Goal: Task Accomplishment & Management: Use online tool/utility

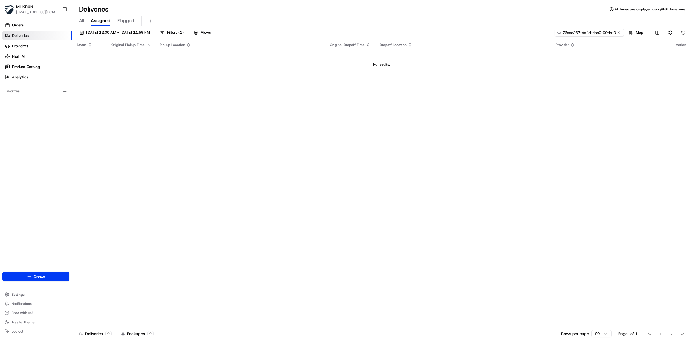
click at [461, 34] on input "76aac267-da4d-4ac0-99de-01553dfb99d2" at bounding box center [588, 33] width 69 height 8
paste input "4e8a10ff-c226-44f6-ac7e-f97f01426039"
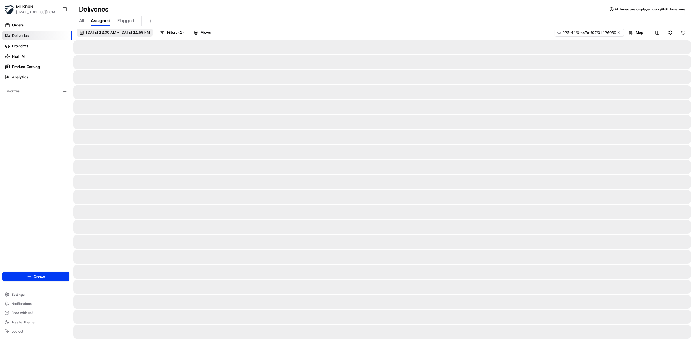
type input "4e8a10ff-c226-44f6-ac7e-f97f01426039"
click at [106, 33] on span "[DATE] 12:00 AM - [DATE] 11:59 PM" at bounding box center [118, 32] width 64 height 5
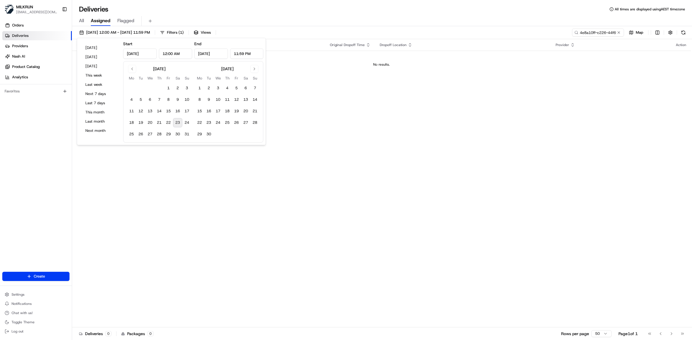
click at [179, 121] on button "23" at bounding box center [177, 122] width 9 height 9
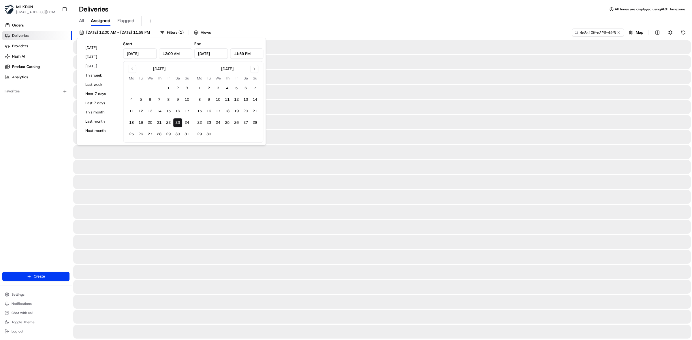
type input "Aug 23, 2025"
click at [179, 121] on button "23" at bounding box center [177, 122] width 9 height 9
drag, startPoint x: 339, startPoint y: 7, endPoint x: 349, endPoint y: 27, distance: 22.2
click at [339, 7] on div "Deliveries All times are displayed using AEST timezone" at bounding box center [382, 9] width 620 height 9
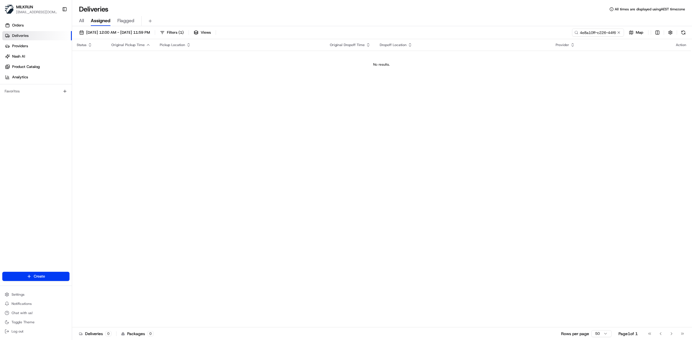
click at [37, 38] on link "Deliveries" at bounding box center [36, 35] width 69 height 9
click at [40, 25] on link "Orders" at bounding box center [36, 25] width 69 height 9
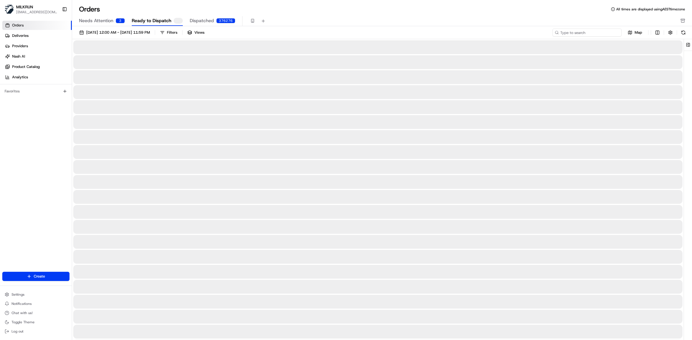
click at [461, 31] on input at bounding box center [586, 33] width 69 height 8
paste input "[PERSON_NAME]"
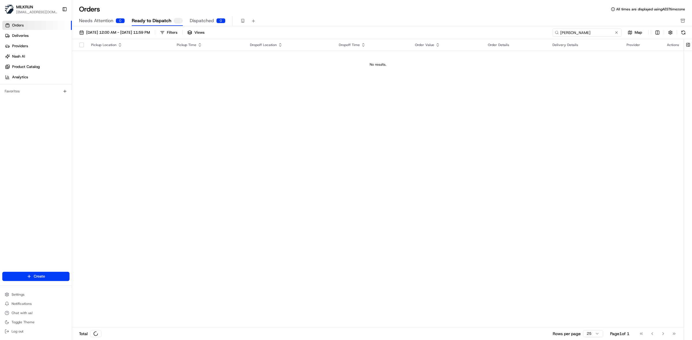
click at [461, 32] on input "[PERSON_NAME]" at bounding box center [586, 33] width 69 height 8
type input "[PERSON_NAME]"
click at [461, 32] on button at bounding box center [683, 33] width 8 height 8
click at [208, 22] on span "Dispatched" at bounding box center [202, 20] width 24 height 7
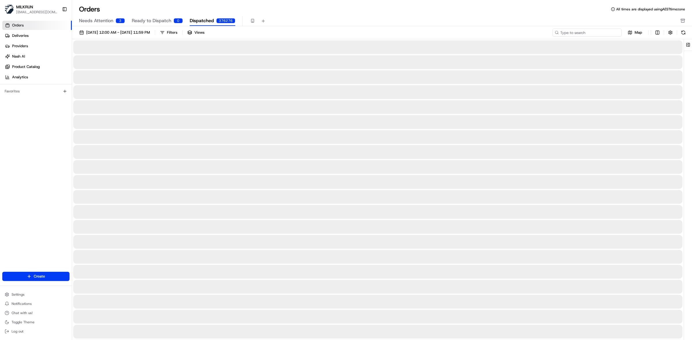
click at [461, 36] on input at bounding box center [586, 33] width 69 height 8
paste input "Rebekah Antognelli"
click at [461, 31] on input "Rebekah Antognelli" at bounding box center [586, 33] width 69 height 8
type input "Rebekah Antognelli"
click at [461, 32] on button at bounding box center [683, 33] width 8 height 8
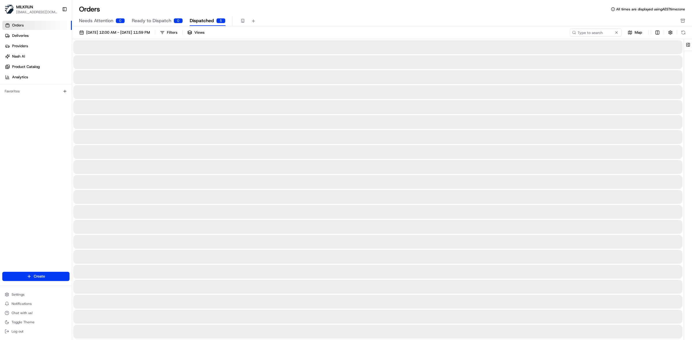
click at [104, 22] on span "Needs Attention" at bounding box center [96, 20] width 34 height 7
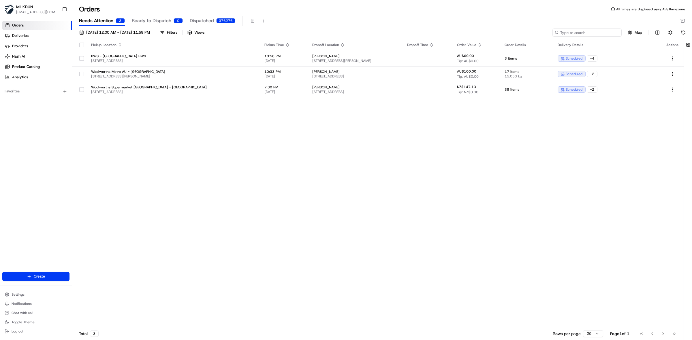
click at [461, 35] on input at bounding box center [586, 33] width 69 height 8
paste input "Rebekah Antognelli"
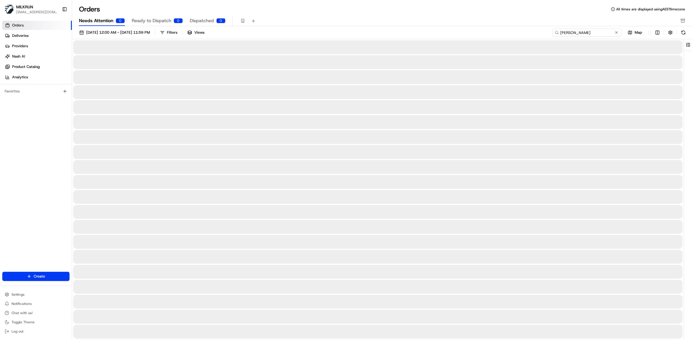
click at [461, 28] on div "01/08/2025 12:00 AM - 31/08/2025 11:59 PM Filters Views Rebekah Antognelli Map" at bounding box center [382, 229] width 620 height 406
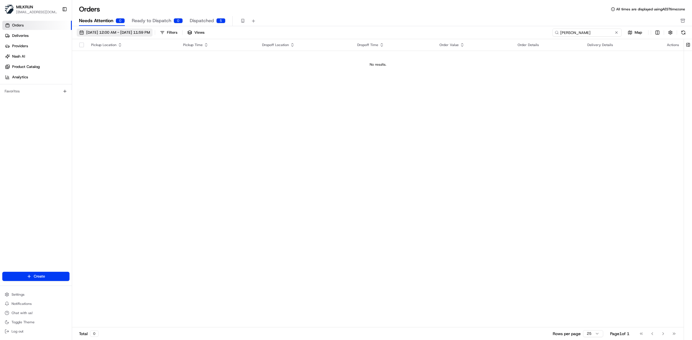
type input "Rebekah Antognelli"
click at [94, 31] on span "01/08/2025 12:00 AM - 31/08/2025 11:59 PM" at bounding box center [118, 32] width 64 height 5
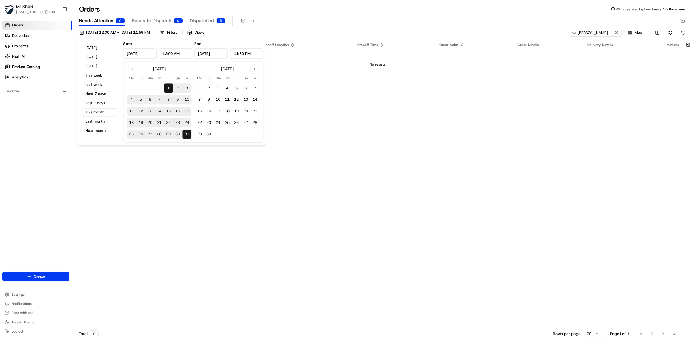
click at [178, 126] on button "23" at bounding box center [177, 122] width 9 height 9
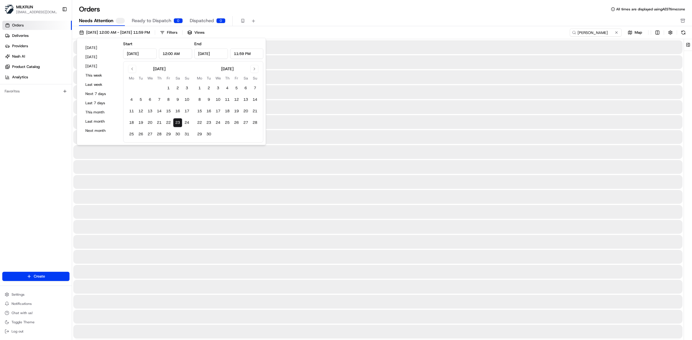
type input "Aug 23, 2025"
click at [461, 14] on div "Orders All times are displayed using AEST timezone Needs Attention Ready to Dis…" at bounding box center [382, 16] width 620 height 22
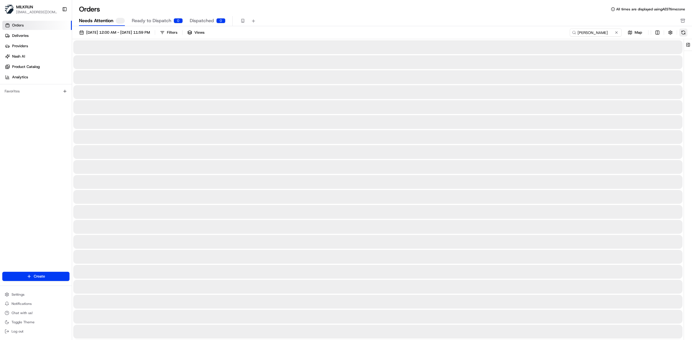
click at [461, 34] on button at bounding box center [683, 33] width 8 height 8
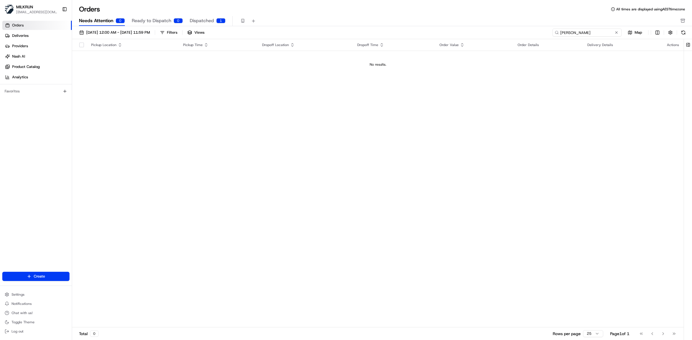
click at [461, 33] on input "Rebekah Antognelli" at bounding box center [586, 33] width 69 height 8
click at [202, 18] on span "Dispatched" at bounding box center [202, 20] width 24 height 7
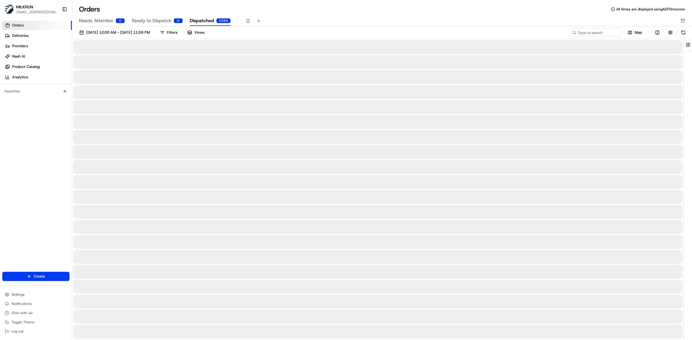
click at [461, 37] on div "23/08/2025 12:00 AM - 23/08/2025 11:59 PM Filters Views Map" at bounding box center [382, 34] width 620 height 11
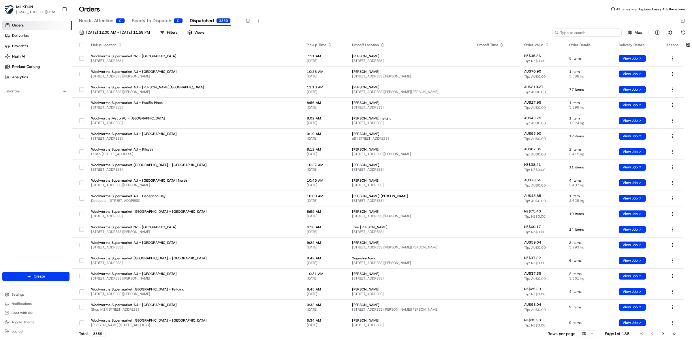
click at [461, 33] on input at bounding box center [586, 33] width 69 height 8
paste input "Rebekah Antognelli"
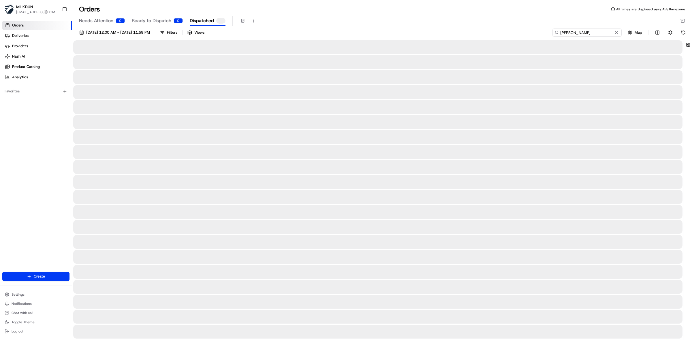
click at [461, 32] on input "Rebekah Antognelli" at bounding box center [586, 33] width 69 height 8
type input "Rebekah Antognelli"
click at [461, 32] on button at bounding box center [683, 33] width 8 height 8
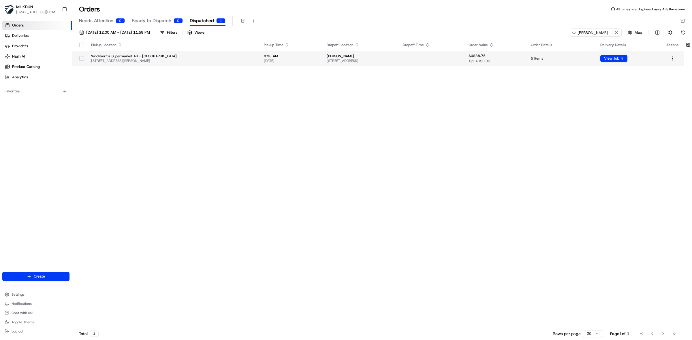
click at [384, 59] on span "[STREET_ADDRESS]" at bounding box center [359, 60] width 67 height 5
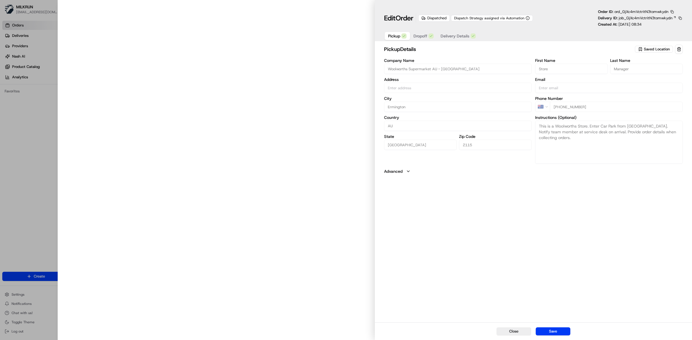
type input "[STREET_ADDRESS][PERSON_NAME]"
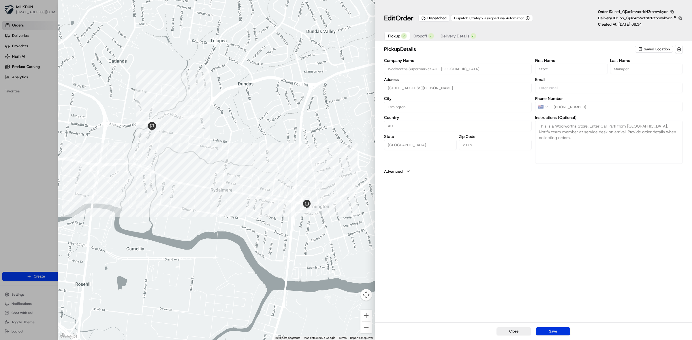
click at [461, 227] on button "Save" at bounding box center [552, 332] width 35 height 8
click at [461, 8] on icon "Notifications (F8)" at bounding box center [682, 9] width 5 height 5
click at [461, 227] on button "Close" at bounding box center [513, 332] width 35 height 8
type input "+1"
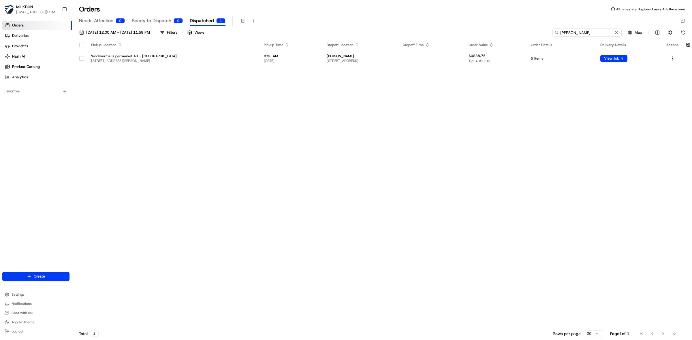
click at [461, 33] on input "Rebekah Antognelli" at bounding box center [586, 33] width 69 height 8
click at [461, 33] on button at bounding box center [683, 33] width 8 height 8
click at [80, 58] on button "button" at bounding box center [81, 58] width 5 height 5
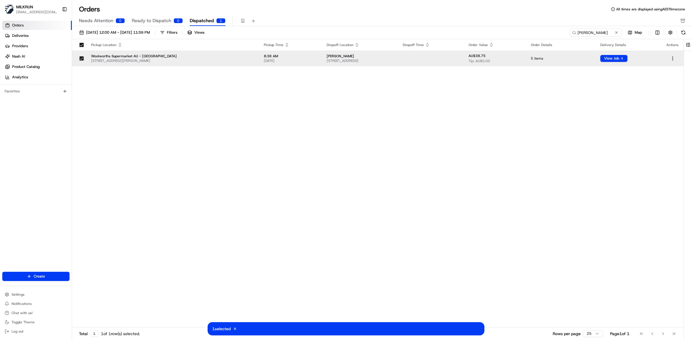
click at [256, 227] on div "1 selected Cancel" at bounding box center [345, 328] width 277 height 13
click at [436, 227] on div "1 selected Cancel" at bounding box center [345, 328] width 277 height 13
click at [461, 58] on button "View Job" at bounding box center [613, 58] width 27 height 7
click at [461, 35] on input "Rebekah Antognelli" at bounding box center [586, 33] width 69 height 8
drag, startPoint x: 580, startPoint y: 32, endPoint x: 559, endPoint y: 32, distance: 20.5
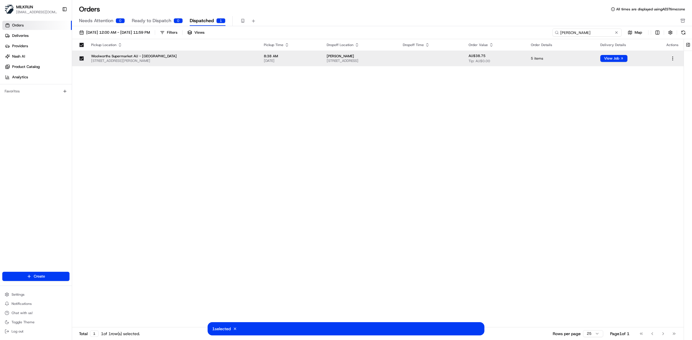
click at [461, 32] on input "Rebekah Antognelli" at bounding box center [586, 33] width 69 height 8
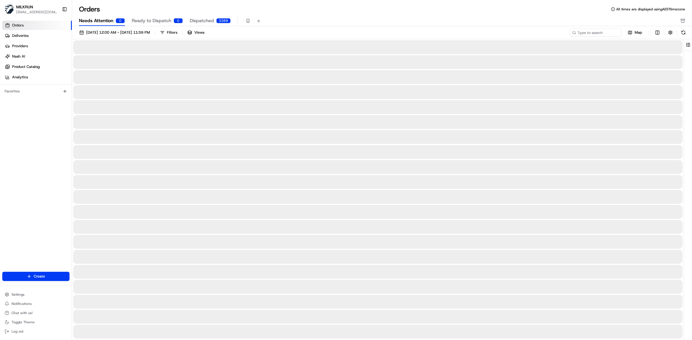
click at [99, 21] on span "Needs Attention" at bounding box center [96, 20] width 34 height 7
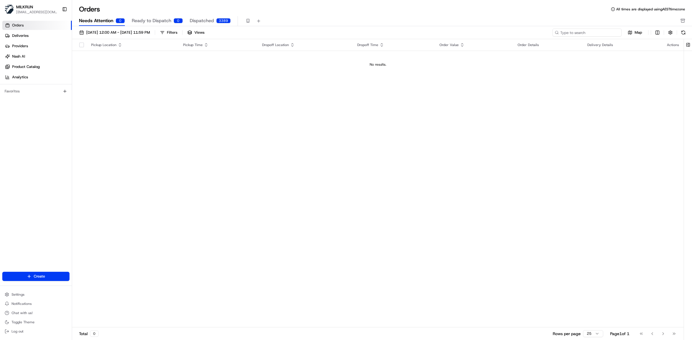
click at [461, 29] on input at bounding box center [586, 33] width 69 height 8
paste input "Rebekah Antognelli"
type input "Rebekah Antognelli"
click at [461, 33] on button at bounding box center [683, 33] width 8 height 8
click at [461, 32] on input "Rebekah Antognelli" at bounding box center [586, 33] width 69 height 8
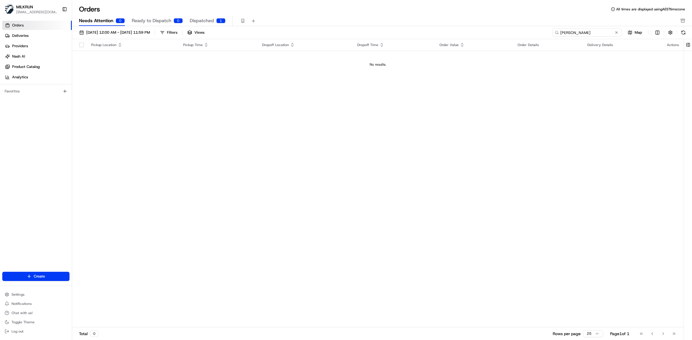
drag, startPoint x: 596, startPoint y: 34, endPoint x: 555, endPoint y: 33, distance: 40.9
click at [461, 33] on div "Rebekah Antognelli" at bounding box center [586, 33] width 69 height 8
click at [38, 33] on link "Deliveries" at bounding box center [36, 35] width 69 height 9
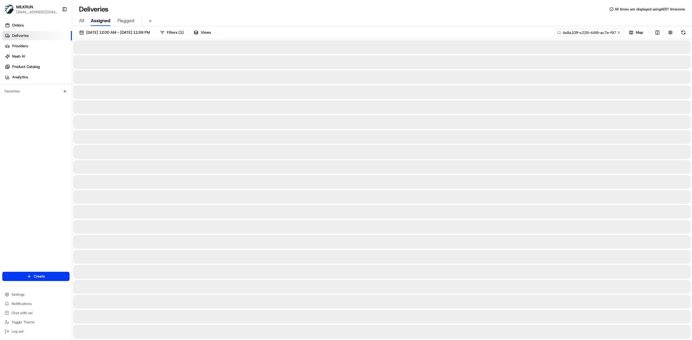
click at [461, 34] on input "4e8a10ff-c226-44f6-ac7e-f97f01426039" at bounding box center [588, 33] width 69 height 8
paste input "[PERSON_NAME]"
type input "[PERSON_NAME]"
click at [79, 21] on span "All" at bounding box center [81, 20] width 5 height 7
click at [461, 34] on input at bounding box center [588, 33] width 69 height 8
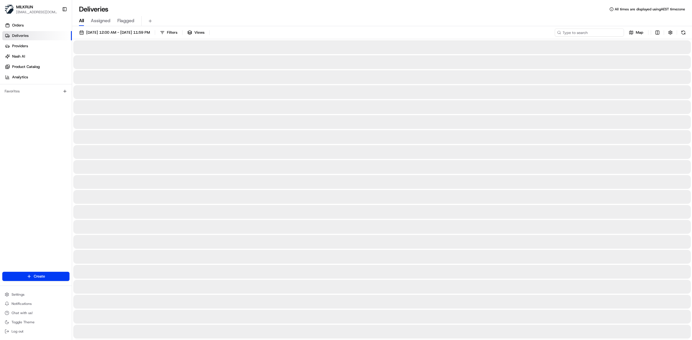
paste input "[PERSON_NAME]"
type input "[PERSON_NAME]"
click at [36, 22] on link "Orders" at bounding box center [36, 25] width 69 height 9
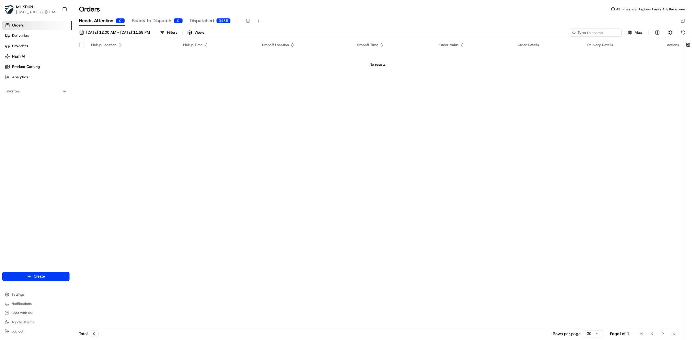
click at [92, 16] on button "Needs Attention 0" at bounding box center [102, 21] width 46 height 10
click at [212, 19] on button "Dispatched 3435" at bounding box center [210, 21] width 41 height 10
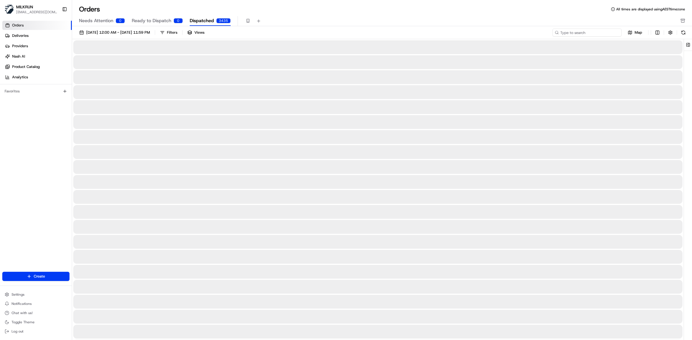
click at [461, 34] on input at bounding box center [586, 33] width 69 height 8
paste input "[PERSON_NAME]"
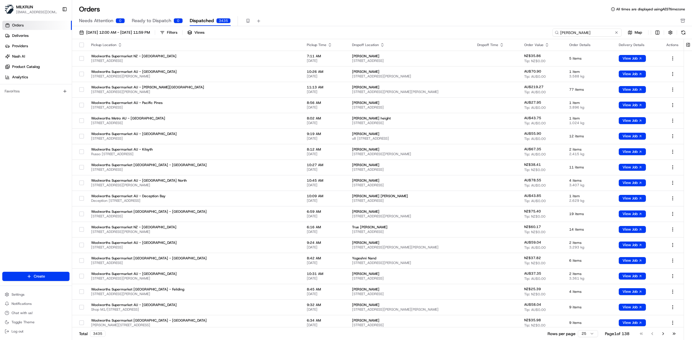
click at [461, 33] on input "[PERSON_NAME]" at bounding box center [586, 33] width 69 height 8
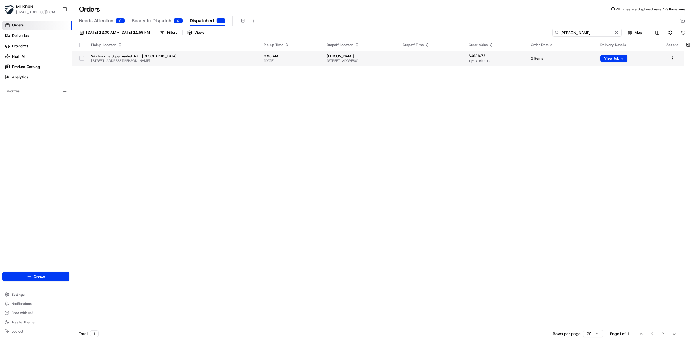
type input "[PERSON_NAME]"
click at [78, 58] on div at bounding box center [82, 58] width 10 height 9
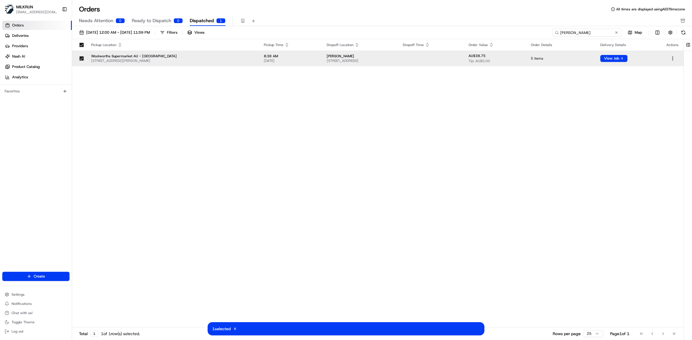
click at [461, 32] on input "[PERSON_NAME]" at bounding box center [586, 33] width 69 height 8
drag, startPoint x: 683, startPoint y: 33, endPoint x: 679, endPoint y: 31, distance: 4.8
click at [461, 33] on button at bounding box center [683, 33] width 8 height 8
click at [236, 227] on icon at bounding box center [235, 329] width 4 height 4
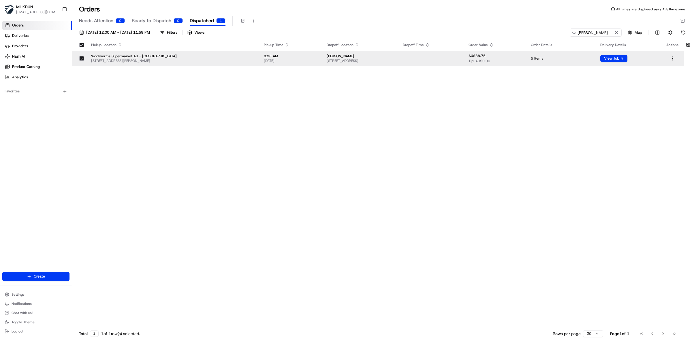
click at [81, 60] on button "button" at bounding box center [81, 58] width 5 height 5
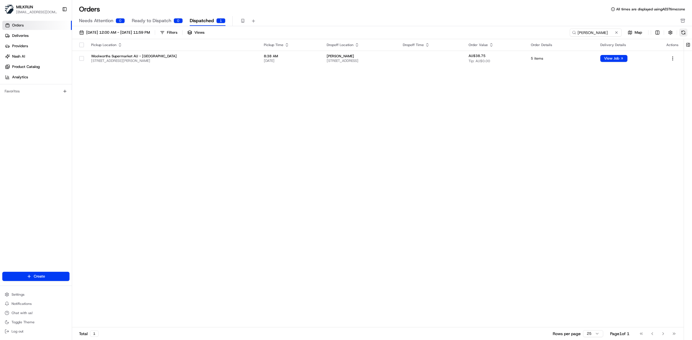
click at [461, 34] on button at bounding box center [683, 33] width 8 height 8
drag, startPoint x: 611, startPoint y: 33, endPoint x: 560, endPoint y: 33, distance: 51.0
click at [461, 33] on input "[PERSON_NAME]" at bounding box center [586, 33] width 69 height 8
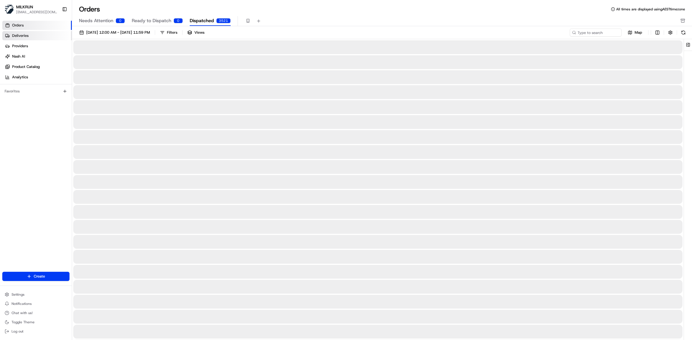
click at [45, 34] on link "Deliveries" at bounding box center [36, 35] width 69 height 9
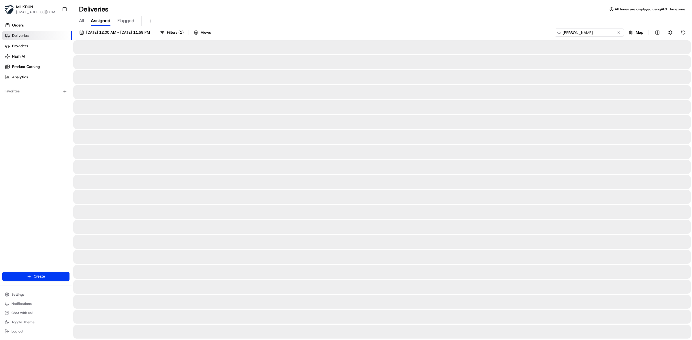
click at [461, 33] on input "[PERSON_NAME]" at bounding box center [588, 33] width 69 height 8
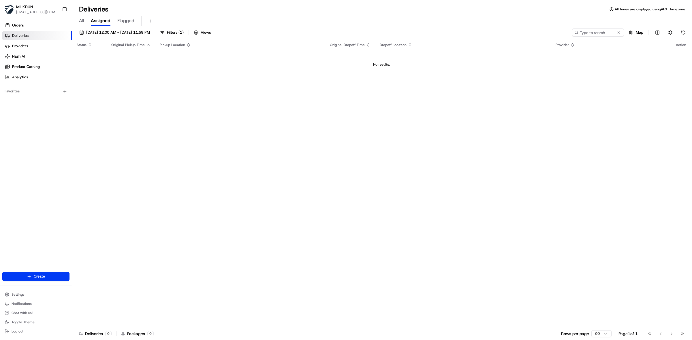
click at [81, 20] on span "All" at bounding box center [81, 20] width 5 height 7
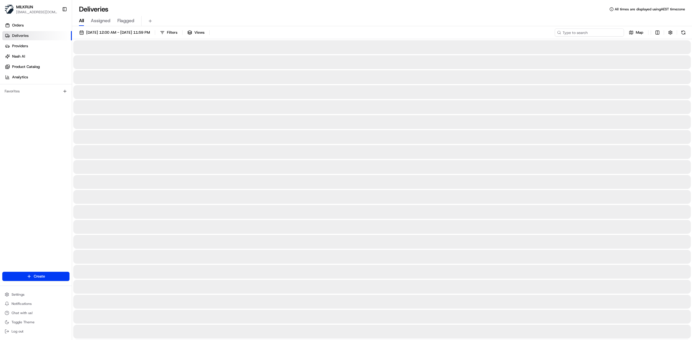
click at [461, 34] on input at bounding box center [588, 33] width 69 height 8
paste input "[PERSON_NAME]"
click at [461, 33] on input "[PERSON_NAME]" at bounding box center [588, 33] width 69 height 8
type input "[PERSON_NAME]"
click at [461, 31] on button at bounding box center [683, 33] width 8 height 8
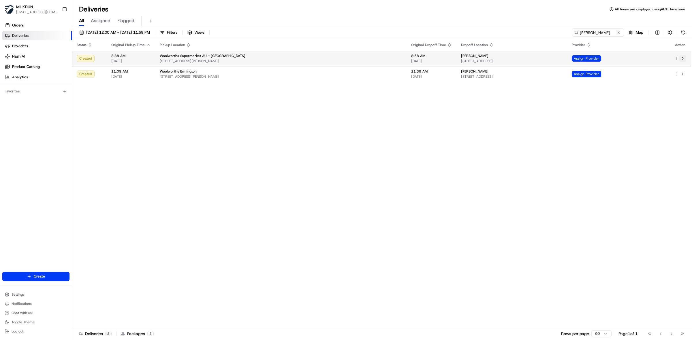
click at [461, 57] on button at bounding box center [682, 58] width 7 height 7
click at [461, 58] on div "Assign Provider" at bounding box center [617, 58] width 93 height 6
click at [461, 58] on button at bounding box center [682, 58] width 7 height 7
drag, startPoint x: 609, startPoint y: 33, endPoint x: 555, endPoint y: 34, distance: 53.6
click at [461, 32] on input "[PERSON_NAME]" at bounding box center [588, 33] width 69 height 8
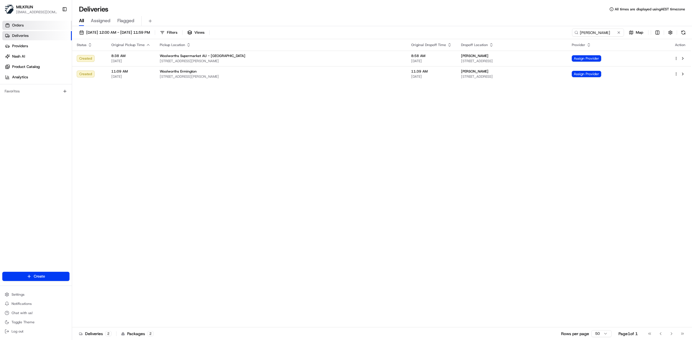
click at [38, 27] on link "Orders" at bounding box center [36, 25] width 69 height 9
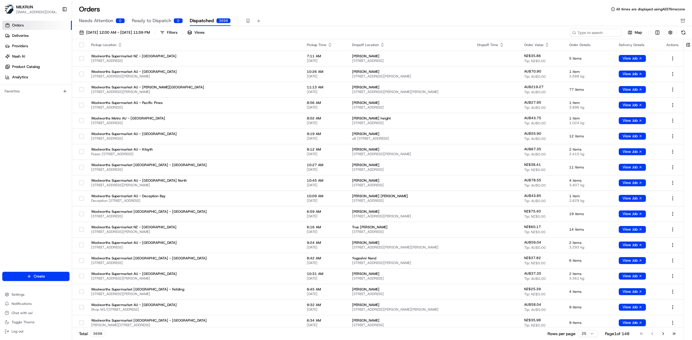
click at [200, 21] on span "Dispatched" at bounding box center [202, 20] width 24 height 7
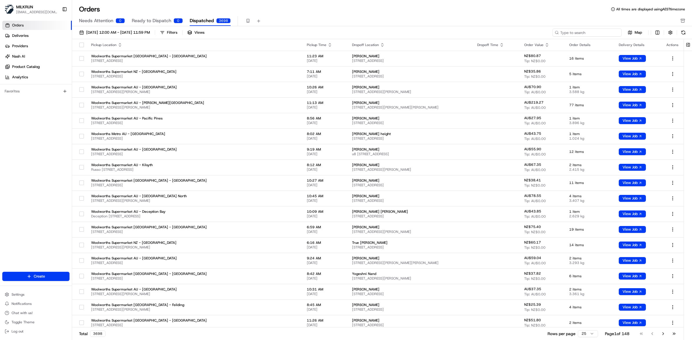
click at [461, 35] on input at bounding box center [586, 33] width 69 height 8
paste input "[PERSON_NAME]"
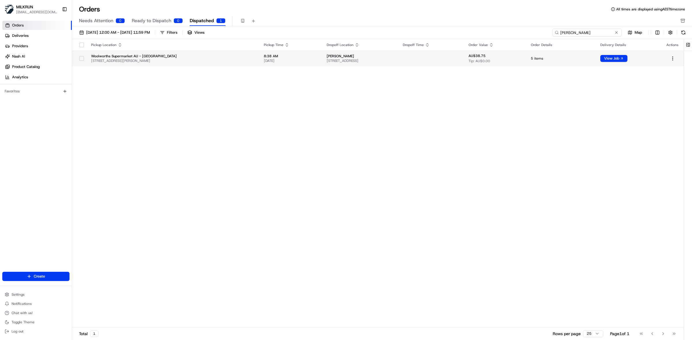
type input "[PERSON_NAME]"
click at [84, 58] on button "button" at bounding box center [81, 58] width 5 height 5
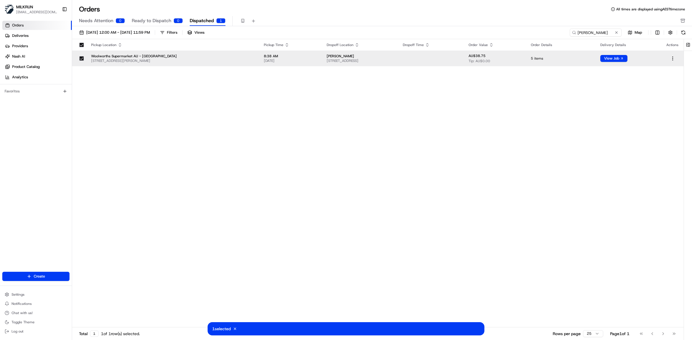
click at [290, 227] on div "1 selected Cancel" at bounding box center [345, 328] width 277 height 13
click at [461, 57] on button "View Job" at bounding box center [613, 58] width 27 height 7
drag, startPoint x: 90, startPoint y: 20, endPoint x: 413, endPoint y: 26, distance: 322.8
click at [90, 20] on span "Needs Attention" at bounding box center [96, 20] width 34 height 7
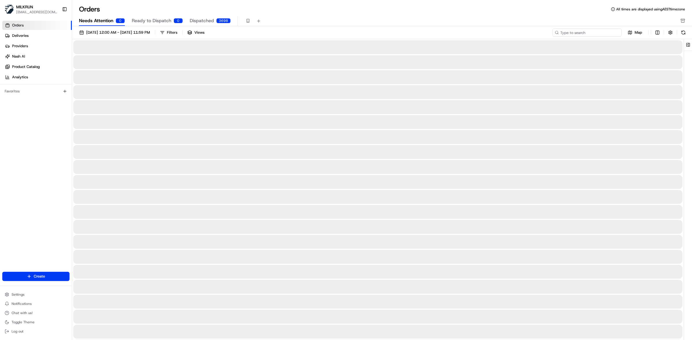
click at [461, 33] on input at bounding box center [586, 33] width 69 height 8
paste input "[PERSON_NAME]"
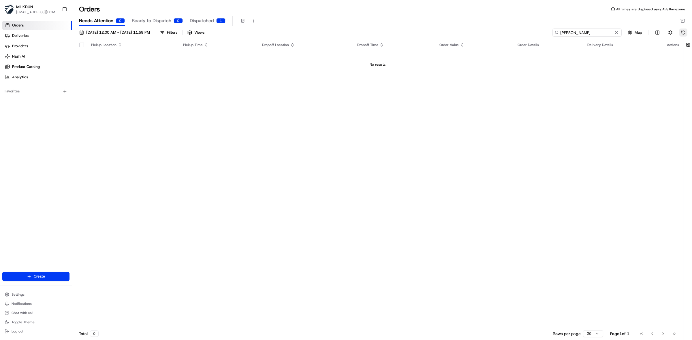
type input "[PERSON_NAME]"
click at [461, 32] on button at bounding box center [683, 33] width 8 height 8
click at [162, 21] on span "Ready to Dispatch" at bounding box center [151, 20] width 39 height 7
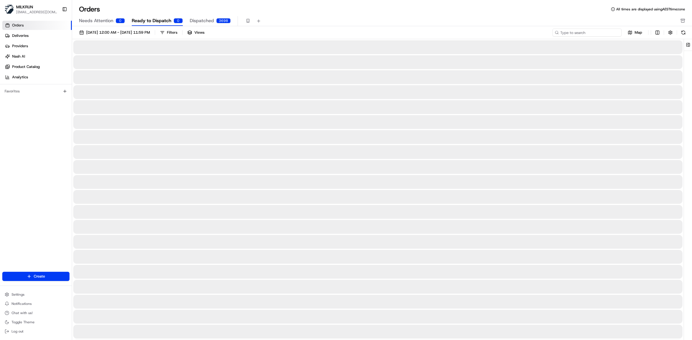
click at [461, 30] on input at bounding box center [586, 33] width 69 height 8
paste input "Rebekah Antognelli"
type input "Rebekah Antognelli"
click at [461, 33] on button at bounding box center [683, 33] width 8 height 8
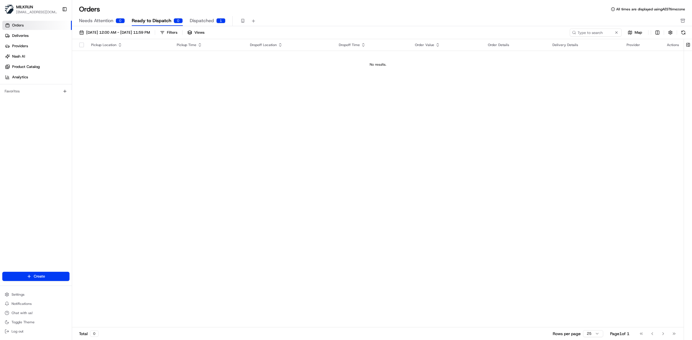
click at [98, 19] on span "Needs Attention" at bounding box center [96, 20] width 34 height 7
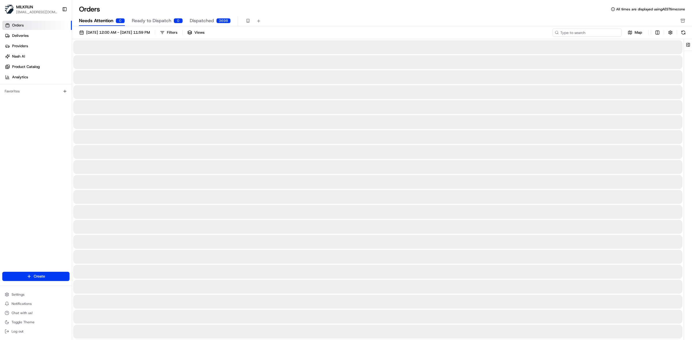
click at [461, 32] on input at bounding box center [586, 33] width 69 height 8
paste input "Rebekah Antognelli"
drag, startPoint x: 560, startPoint y: 32, endPoint x: 586, endPoint y: 28, distance: 25.7
click at [461, 33] on input "Rebekah Antognelli" at bounding box center [586, 33] width 69 height 8
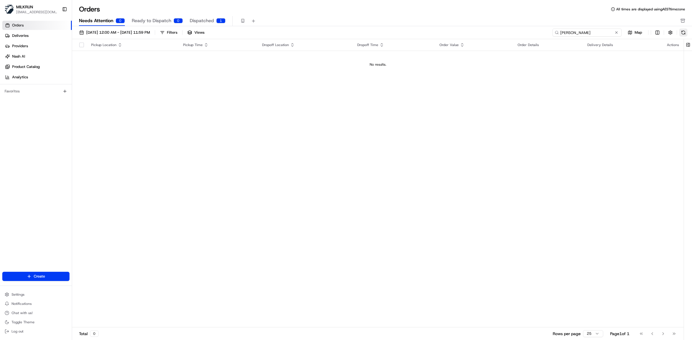
type input "Rebekah Antognelli"
click at [461, 32] on button at bounding box center [683, 33] width 8 height 8
drag, startPoint x: 205, startPoint y: 19, endPoint x: 260, endPoint y: 28, distance: 56.4
click at [204, 19] on span "Dispatched" at bounding box center [202, 20] width 24 height 7
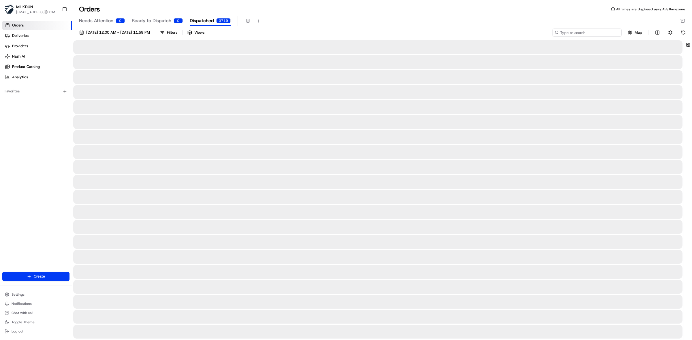
click at [461, 32] on input at bounding box center [586, 33] width 69 height 8
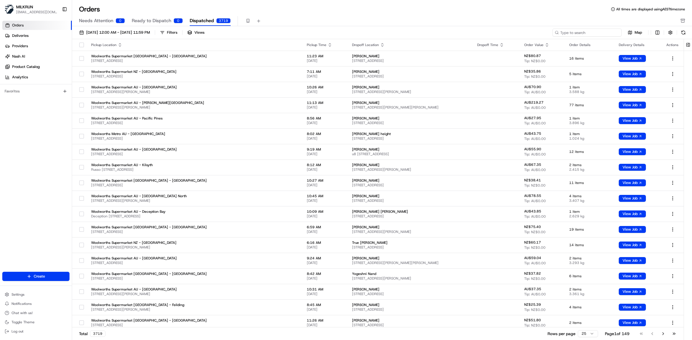
paste input "Rebekah Antognelli"
click at [461, 33] on input "Rebekah Antognelli" at bounding box center [586, 33] width 69 height 8
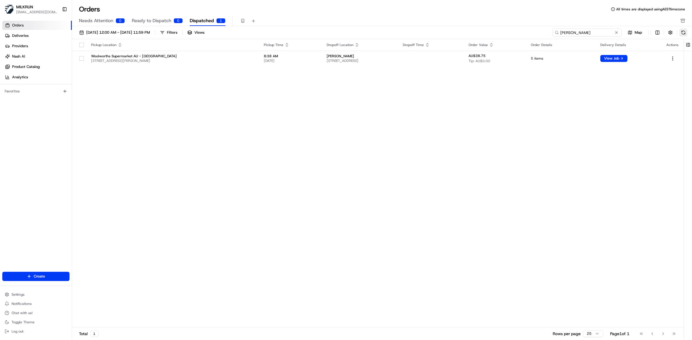
type input "Rebekah Antognelli"
click at [461, 33] on button at bounding box center [683, 33] width 8 height 8
click at [33, 37] on link "Deliveries" at bounding box center [36, 35] width 69 height 9
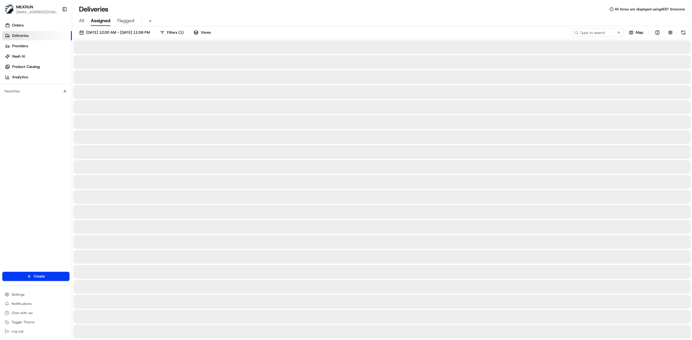
click at [83, 20] on span "All" at bounding box center [81, 20] width 5 height 7
click at [461, 32] on input at bounding box center [588, 33] width 69 height 8
paste input "Rebekah Antognelli"
type input "Rebekah Antognelli"
click at [461, 32] on button at bounding box center [683, 33] width 8 height 8
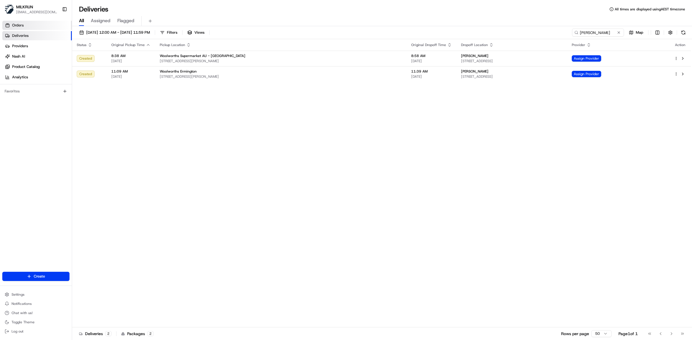
click at [25, 26] on link "Orders" at bounding box center [36, 25] width 69 height 9
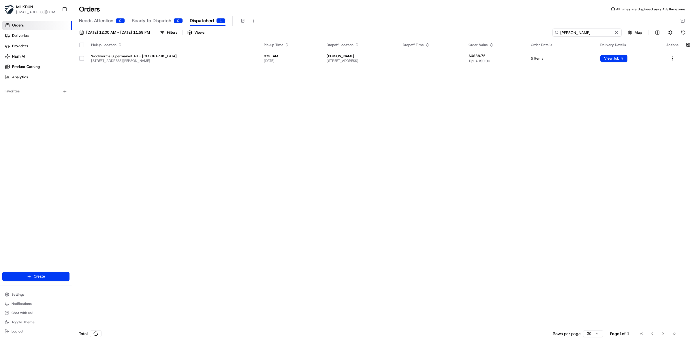
click at [461, 34] on input "Rebekah Antognelli" at bounding box center [586, 33] width 69 height 8
paste input "Provided externalIdentifier: '4e8a10ff-c226-44f6-ac7e-f97f01426039_copy' was us…"
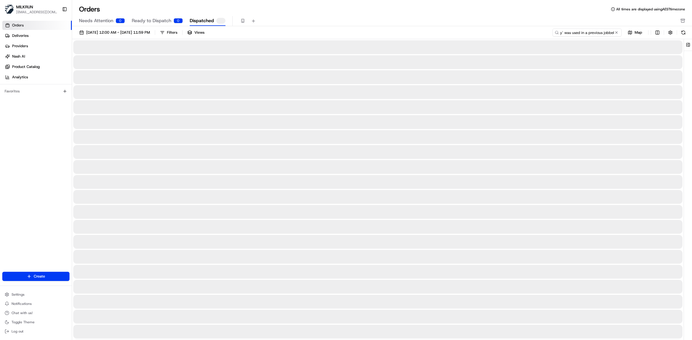
type input "Rebekah Antognelli"
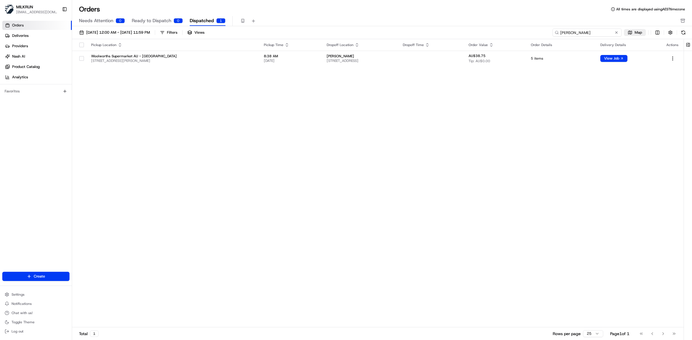
drag, startPoint x: 594, startPoint y: 33, endPoint x: 629, endPoint y: 35, distance: 35.5
click at [461, 29] on input "Rebekah Antognelli" at bounding box center [586, 33] width 69 height 8
click at [461, 33] on button at bounding box center [683, 33] width 8 height 8
click at [101, 18] on span "Needs Attention" at bounding box center [96, 20] width 34 height 7
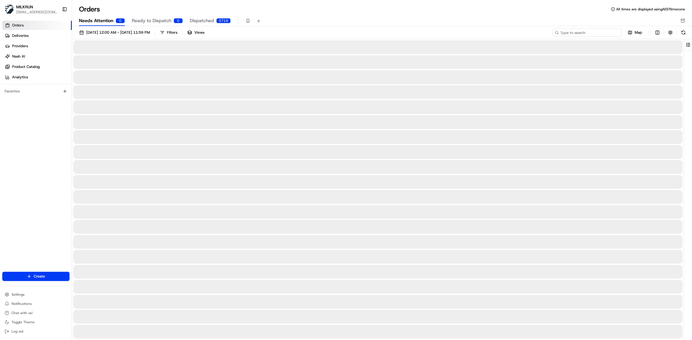
click at [461, 32] on input at bounding box center [586, 33] width 69 height 8
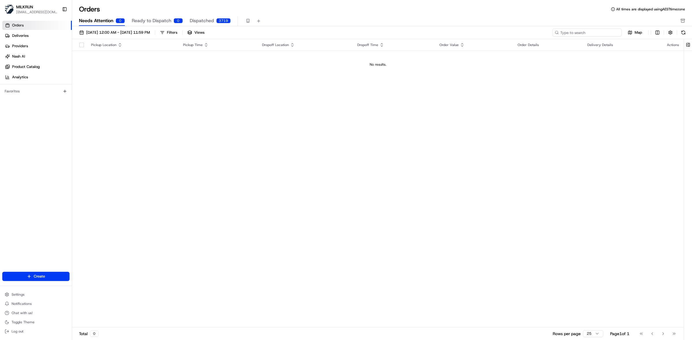
paste input "Rebekah Antognelli"
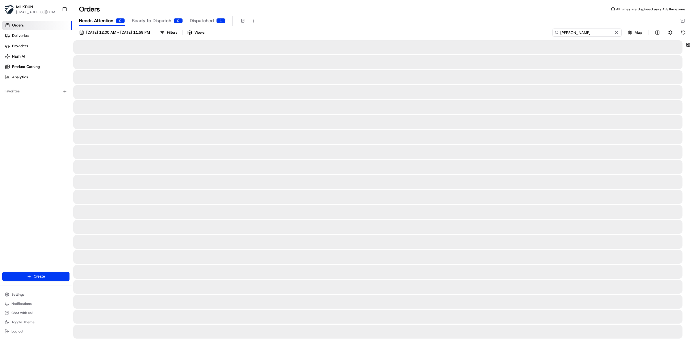
type input "Rebekah Antognelli"
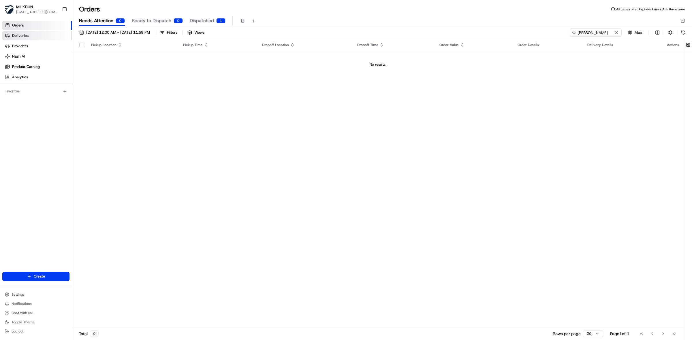
click at [26, 38] on span "Deliveries" at bounding box center [20, 35] width 16 height 5
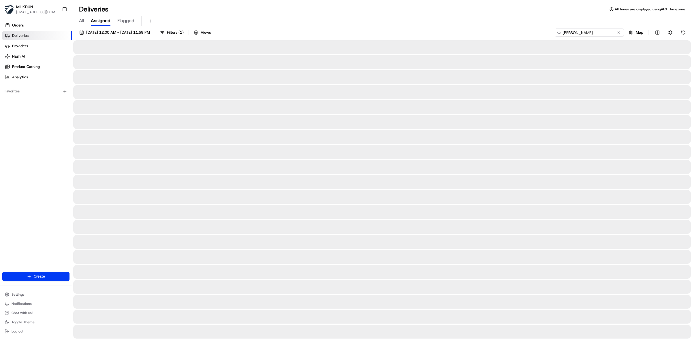
click at [461, 32] on input "Rebekah Antognelli" at bounding box center [588, 33] width 69 height 8
click at [461, 33] on button at bounding box center [683, 33] width 8 height 8
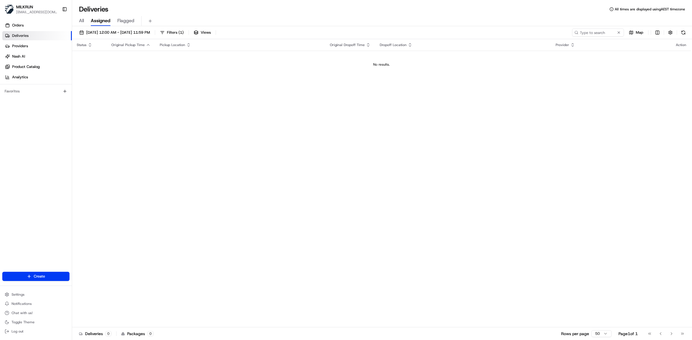
click at [81, 22] on span "All" at bounding box center [81, 20] width 5 height 7
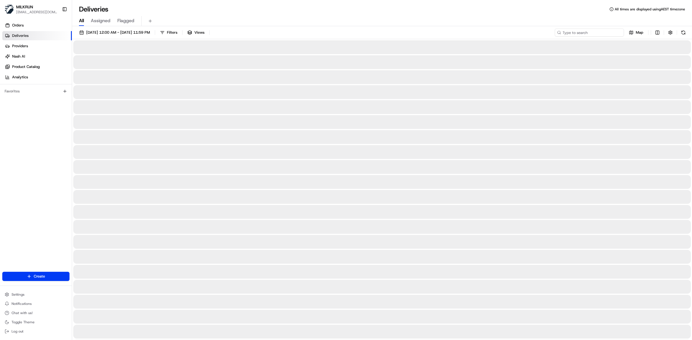
click at [461, 32] on input at bounding box center [588, 33] width 69 height 8
paste input "Rebekah Antognelli"
click at [461, 33] on button at bounding box center [683, 33] width 8 height 8
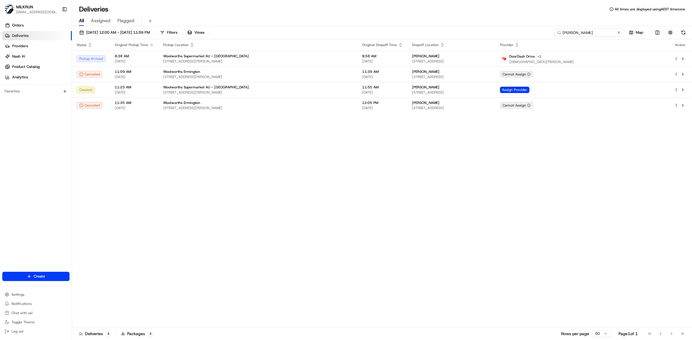
click at [461, 35] on input "Rebekah Antognelli" at bounding box center [588, 33] width 69 height 8
paste input "0d43ddcf-1819-4053-9d58-299e0196c3b1"
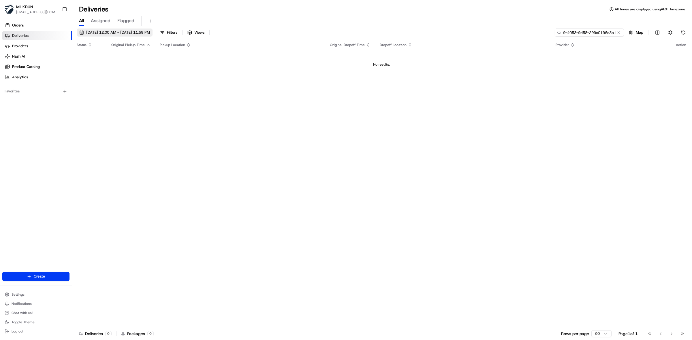
type input "0d43ddcf-1819-4053-9d58-299e0196c3b1"
click at [97, 32] on span "23/08/2025 12:00 AM - 23/08/2025 11:59 PM" at bounding box center [118, 32] width 64 height 5
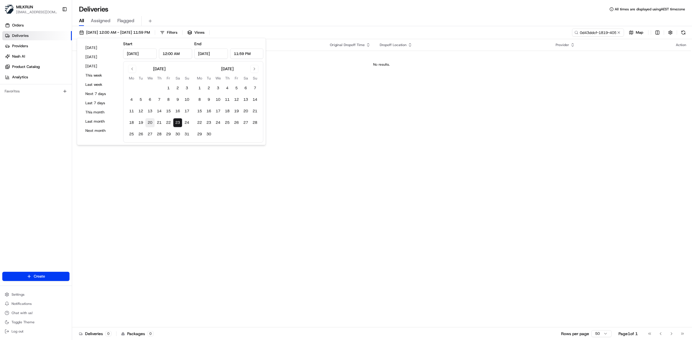
click at [151, 123] on button "20" at bounding box center [149, 122] width 9 height 9
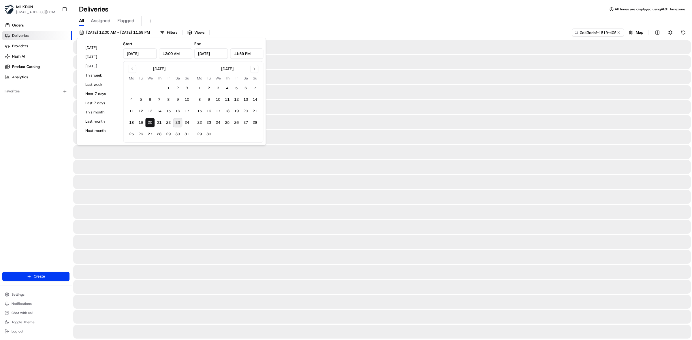
type input "Aug 20, 2025"
click at [265, 20] on div "All Assigned Flagged" at bounding box center [382, 21] width 620 height 10
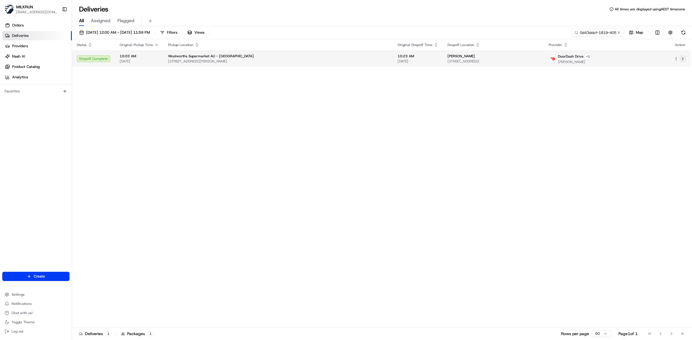
click at [461, 59] on button at bounding box center [682, 58] width 7 height 7
click at [461, 29] on input "0d43ddcf-1819-4053-9d58-299e0196c3b1" at bounding box center [588, 33] width 69 height 8
paste input "LUCAS G."
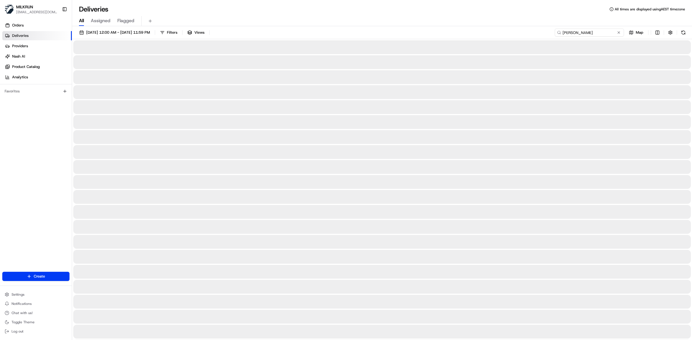
type input "LUCAS G."
click at [124, 29] on button "20/08/2025 12:00 AM - 20/08/2025 11:59 PM" at bounding box center [115, 33] width 76 height 8
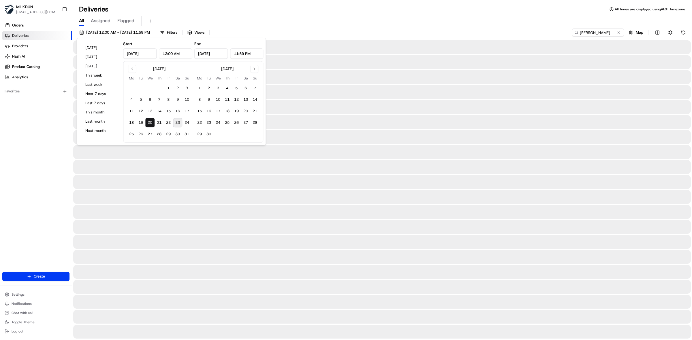
click at [180, 122] on button "23" at bounding box center [177, 122] width 9 height 9
type input "Aug 23, 2025"
click at [177, 123] on button "23" at bounding box center [177, 122] width 9 height 9
type input "Aug 23, 2025"
click at [461, 18] on div "All Assigned Flagged" at bounding box center [382, 21] width 620 height 10
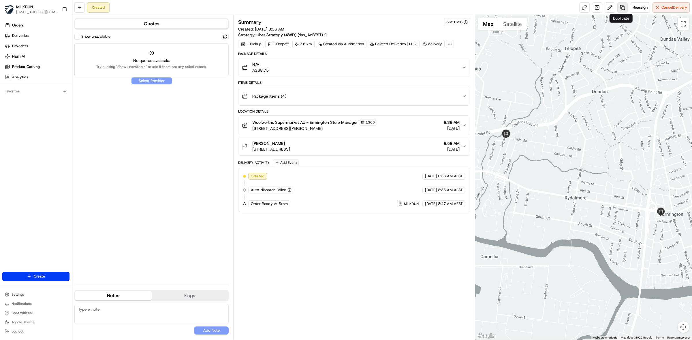
click at [620, 10] on link at bounding box center [622, 7] width 10 height 10
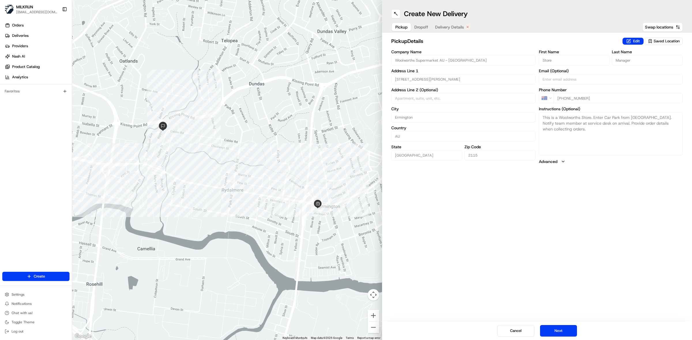
click at [455, 27] on span "Delivery Details" at bounding box center [449, 27] width 29 height 6
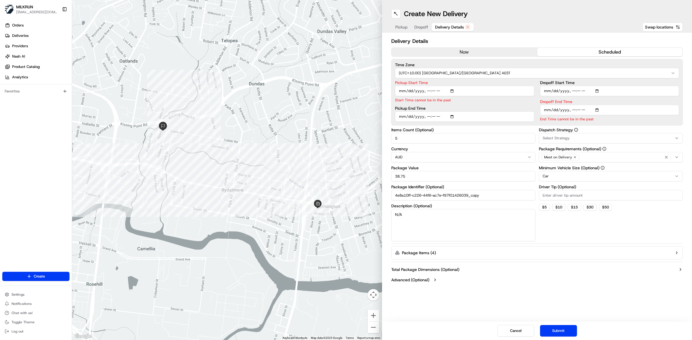
click at [469, 51] on button "now" at bounding box center [464, 52] width 146 height 9
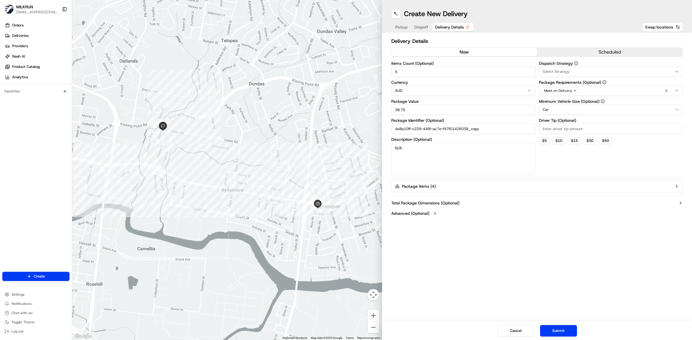
click at [569, 328] on button "Submit" at bounding box center [558, 331] width 37 height 12
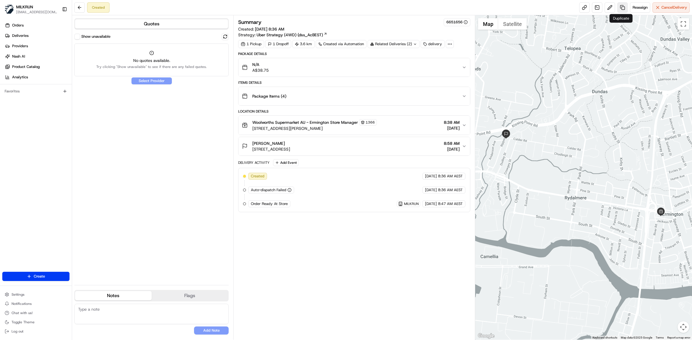
click at [619, 8] on link at bounding box center [622, 7] width 10 height 10
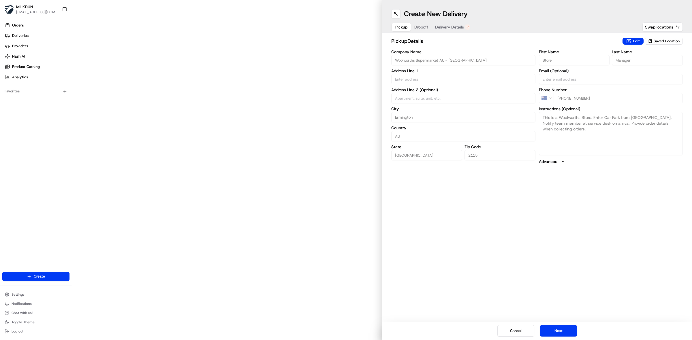
type input "30 Betty Cuthbert Ave"
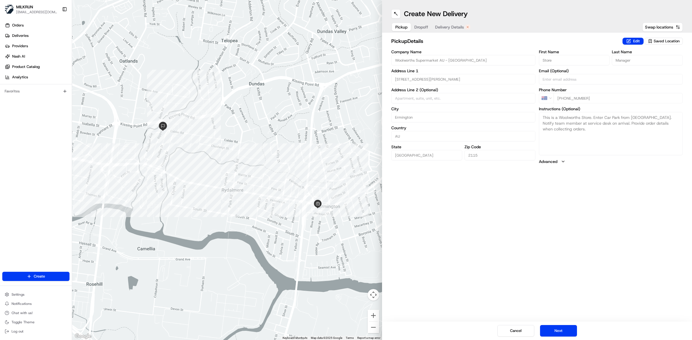
click at [388, 61] on div "pickup Details Edit Saved Location Company Name Woolworths Supermarket AU - Erm…" at bounding box center [537, 101] width 310 height 137
click at [388, 85] on div "pickup Details Edit Saved Location Company Name Woolworths Supermarket AU - Erm…" at bounding box center [537, 101] width 310 height 137
click at [532, 61] on div "Company Name Woolworths Supermarket AU - Ermington Address Line 1 30 Betty Cuth…" at bounding box center [536, 107] width 291 height 115
click at [599, 64] on div "First Name Store Last Name Manager" at bounding box center [611, 58] width 144 height 16
click at [546, 100] on div "AU +61 2 8633 2922" at bounding box center [611, 98] width 144 height 10
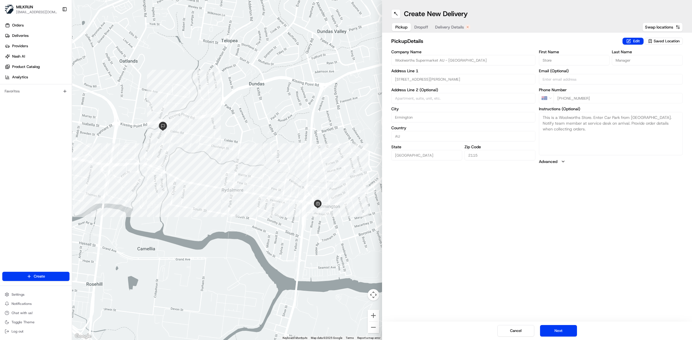
click at [424, 25] on span "Dropoff" at bounding box center [421, 27] width 14 height 6
drag, startPoint x: 447, startPoint y: 56, endPoint x: 382, endPoint y: 58, distance: 64.3
click at [382, 58] on div "dropoff Details Saved Location Company Name Address Line 1 70 Rippon Ave Addres…" at bounding box center [537, 104] width 310 height 143
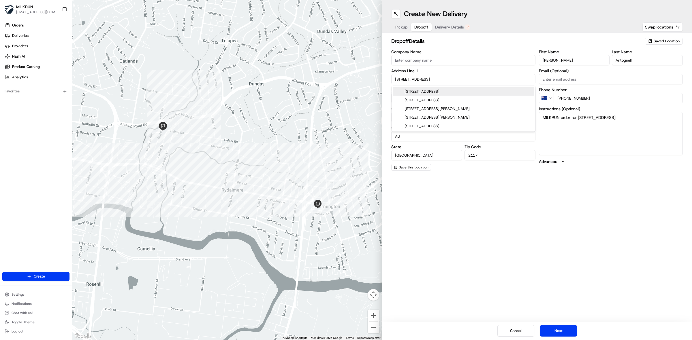
drag, startPoint x: 428, startPoint y: 78, endPoint x: 10, endPoint y: 63, distance: 418.3
click at [388, 75] on div "dropoff Details Saved Location Company Name Address Line 1 70 Rippon Ave Addres…" at bounding box center [537, 104] width 310 height 143
click at [508, 219] on div "Create New Delivery Pickup Dropoff Delivery Details Swap locations dropoff Deta…" at bounding box center [537, 170] width 310 height 340
drag, startPoint x: 414, startPoint y: 117, endPoint x: 380, endPoint y: 121, distance: 34.8
click at [380, 121] on div "← Move left → Move right ↑ Move up ↓ Move down + Zoom in - Zoom out Home Jump l…" at bounding box center [382, 170] width 620 height 340
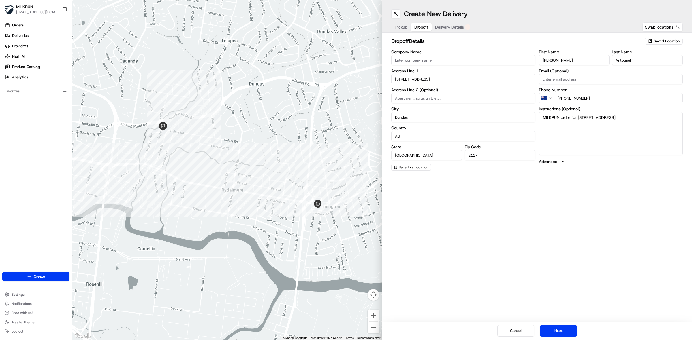
drag, startPoint x: 538, startPoint y: 61, endPoint x: 516, endPoint y: 58, distance: 22.0
click at [531, 60] on div "Company Name Address Line 1 70 Rippon Ave Address Line 2 (Optional) City Dundas…" at bounding box center [536, 110] width 291 height 121
drag, startPoint x: 632, startPoint y: 63, endPoint x: 0, endPoint y: 174, distance: 641.6
click at [600, 61] on div "First Name Rebekah Last Name Antognelli" at bounding box center [611, 58] width 144 height 16
drag, startPoint x: 604, startPoint y: 98, endPoint x: 551, endPoint y: 99, distance: 53.0
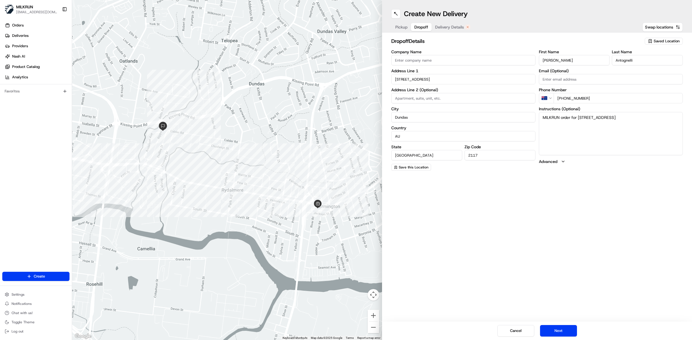
click at [551, 99] on div "AU +61 430 287 861" at bounding box center [611, 98] width 144 height 10
drag, startPoint x: 660, startPoint y: 116, endPoint x: 527, endPoint y: 113, distance: 132.6
click at [527, 113] on div "Company Name Address Line 1 70 Rippon Ave Address Line 2 (Optional) City Dundas…" at bounding box center [536, 110] width 291 height 121
click at [453, 25] on span "Delivery Details" at bounding box center [449, 27] width 29 height 6
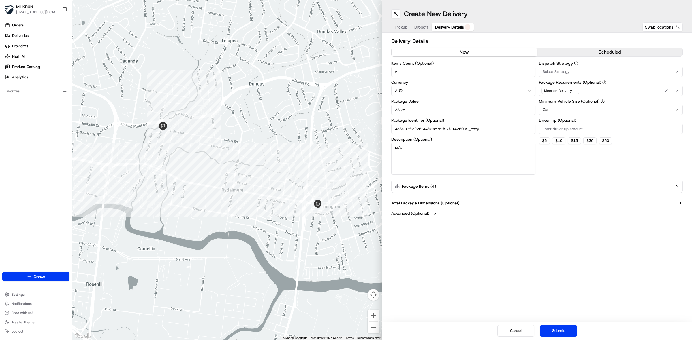
click at [466, 52] on button "now" at bounding box center [464, 52] width 146 height 9
drag, startPoint x: 393, startPoint y: 74, endPoint x: 387, endPoint y: 73, distance: 6.4
click at [387, 73] on div "Delivery Details now scheduled Items Count (Optional) 5 Currency AUD Package Va…" at bounding box center [537, 128] width 310 height 191
drag, startPoint x: 396, startPoint y: 109, endPoint x: 381, endPoint y: 110, distance: 14.4
click at [381, 110] on div "← Move left → Move right ↑ Move up ↓ Move down + Zoom in - Zoom out Home Jump l…" at bounding box center [382, 170] width 620 height 340
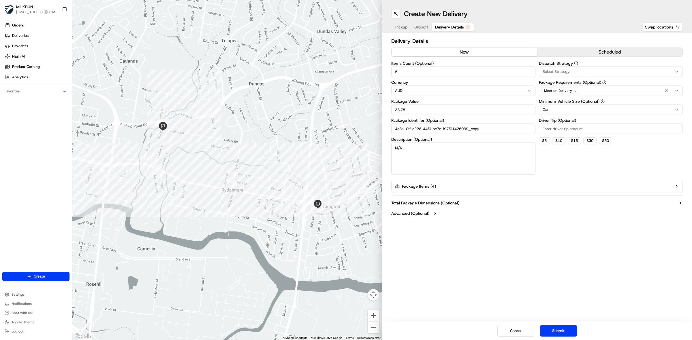
drag, startPoint x: 496, startPoint y: 133, endPoint x: 391, endPoint y: 136, distance: 104.9
click at [391, 136] on div "Items Count (Optional) 5 Currency AUD Package Value 38.75 Package Identifier (O…" at bounding box center [463, 118] width 144 height 114
drag, startPoint x: 402, startPoint y: 148, endPoint x: 377, endPoint y: 148, distance: 25.4
click at [377, 148] on div "← Move left → Move right ↑ Move up ↓ Move down + Zoom in - Zoom out Home Jump l…" at bounding box center [382, 170] width 620 height 340
click at [673, 91] on div "button" at bounding box center [672, 90] width 18 height 7
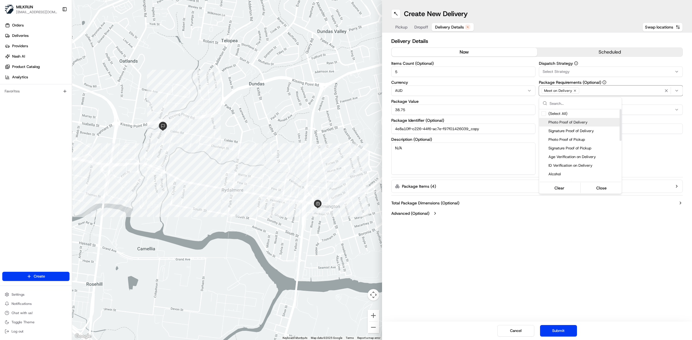
click at [577, 122] on span "Photo Proof of Delivery" at bounding box center [583, 122] width 71 height 5
click at [600, 21] on html "MILKRUN vconcepcion@woolworths.com.au Toggle Sidebar Orders Deliveries Provider…" at bounding box center [346, 170] width 692 height 340
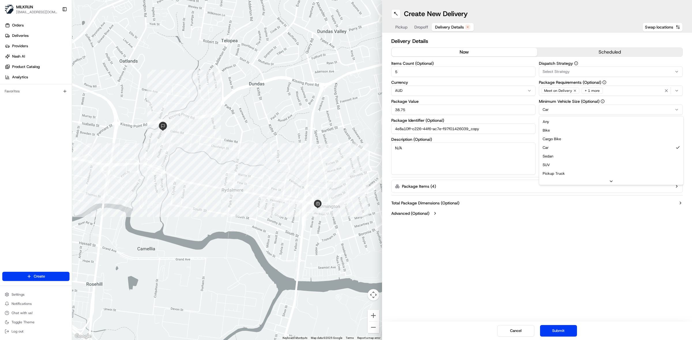
click at [529, 108] on html "MILKRUN vconcepcion@woolworths.com.au Toggle Sidebar Orders Deliveries Provider…" at bounding box center [346, 170] width 692 height 340
click at [676, 186] on icon "button" at bounding box center [676, 186] width 5 height 5
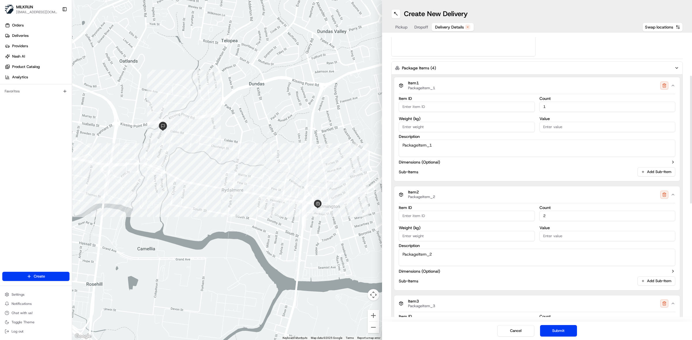
scroll to position [120, 0]
click at [672, 192] on icon "button" at bounding box center [672, 193] width 5 height 5
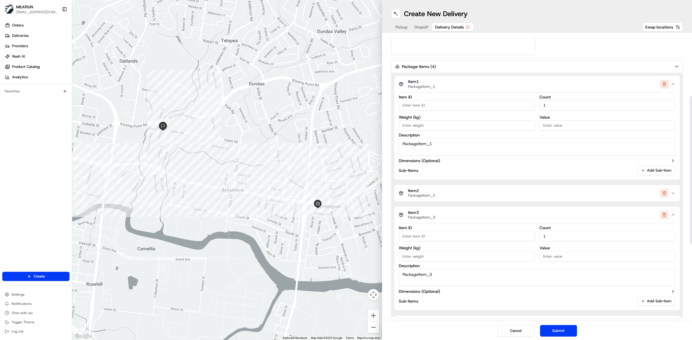
click at [673, 214] on icon "button" at bounding box center [672, 215] width 5 height 5
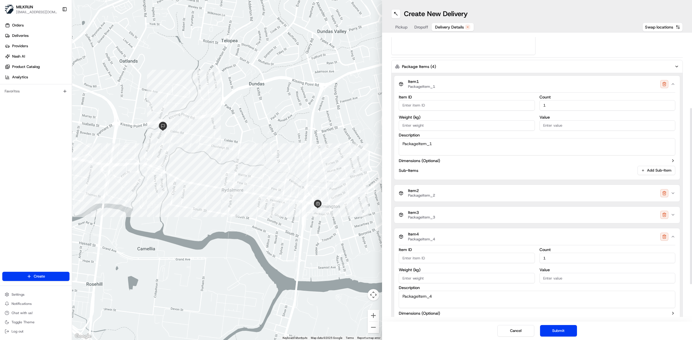
click at [671, 239] on icon "button" at bounding box center [672, 237] width 5 height 5
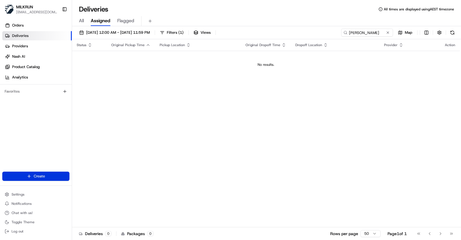
click at [29, 177] on html "MILKRUN [EMAIL_ADDRESS][DOMAIN_NAME] Toggle Sidebar Orders Deliveries Providers…" at bounding box center [230, 120] width 461 height 240
drag, startPoint x: 29, startPoint y: 174, endPoint x: 32, endPoint y: 169, distance: 5.3
click at [30, 171] on html "MILKRUN [EMAIL_ADDRESS][DOMAIN_NAME] Toggle Sidebar Orders Deliveries Providers…" at bounding box center [230, 120] width 461 height 240
click at [43, 177] on html "MILKRUN [EMAIL_ADDRESS][DOMAIN_NAME] Toggle Sidebar Orders Deliveries Providers…" at bounding box center [230, 120] width 461 height 240
click at [91, 199] on link "Order" at bounding box center [104, 197] width 64 height 10
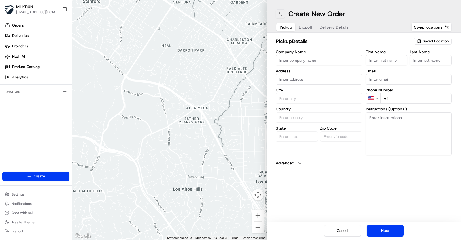
click at [279, 14] on button at bounding box center [280, 13] width 9 height 9
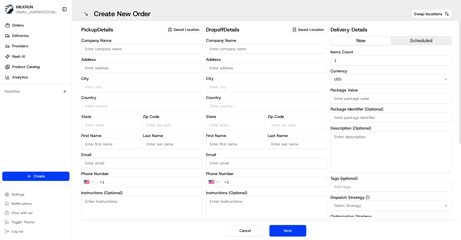
click at [85, 14] on button at bounding box center [85, 13] width 9 height 9
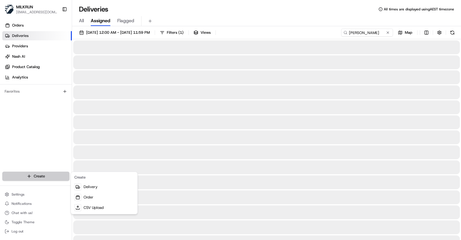
click at [55, 173] on html "MILKRUN vconcepcion@woolworths.com.au Toggle Sidebar Orders Deliveries Provider…" at bounding box center [230, 120] width 461 height 240
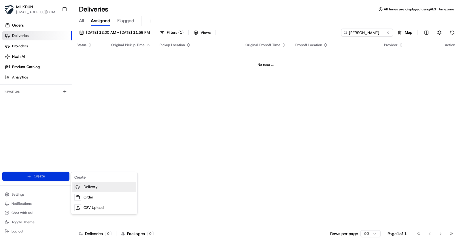
click at [97, 185] on link "Delivery" at bounding box center [104, 187] width 64 height 10
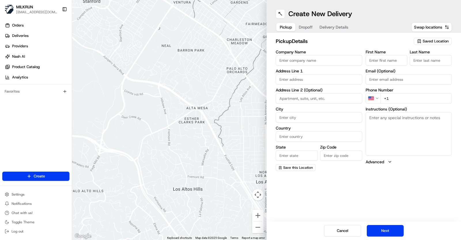
click at [300, 62] on input "Company Name" at bounding box center [319, 60] width 86 height 10
paste input "Woolworths Supermarket AU - Ermington"
type input "Woolworths Supermarket AU - Ermington"
click at [294, 80] on input "text" at bounding box center [319, 79] width 86 height 10
click at [304, 75] on input "text" at bounding box center [319, 79] width 86 height 10
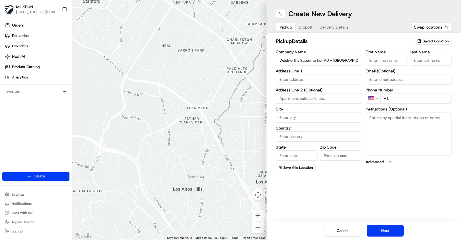
paste input "30 Betty Cuthbert Ave"
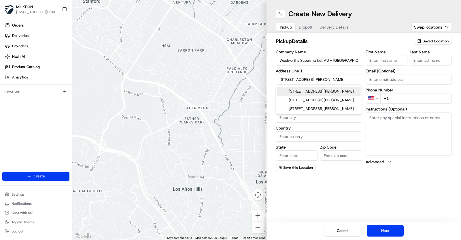
click at [326, 96] on div "30 Betty Cuthbert Avenue, Ermington NSW, Australia" at bounding box center [319, 91] width 84 height 9
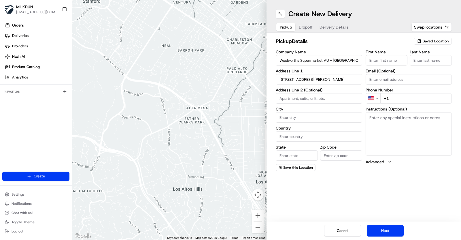
type input "30 Betty Cuthbert Ave, Ermington NSW 2115, Australia"
type input "Ermington"
type input "Australia"
type input "NSW"
type input "2115"
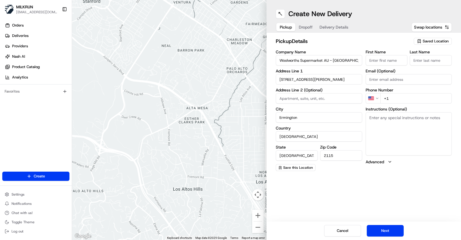
type input "30 Betty Cuthbert Avenue"
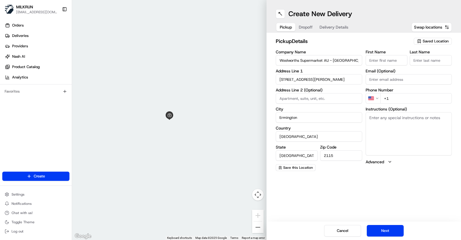
click at [377, 57] on input "First Name" at bounding box center [387, 60] width 42 height 10
paste input "Store"
type input "Store"
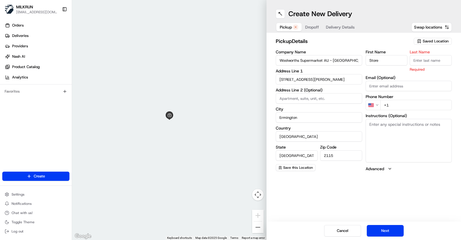
click at [418, 60] on input "Last Name" at bounding box center [431, 60] width 42 height 10
paste input "Manager"
type input "Manager"
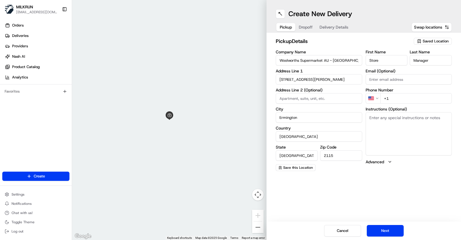
click at [382, 80] on div "Email (Optional)" at bounding box center [409, 77] width 86 height 16
click at [390, 96] on input "+1" at bounding box center [416, 98] width 72 height 10
drag, startPoint x: 390, startPoint y: 99, endPoint x: 382, endPoint y: 98, distance: 8.7
click at [382, 98] on input "+1" at bounding box center [416, 98] width 72 height 10
paste input "61 2 8633 2922"
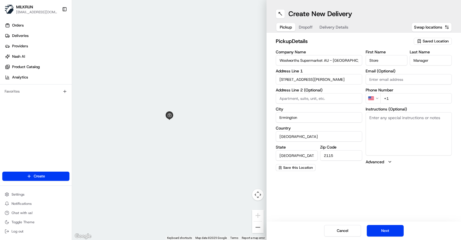
type input "+61 2 8633 2922"
click at [307, 27] on span "Dropoff" at bounding box center [306, 27] width 14 height 6
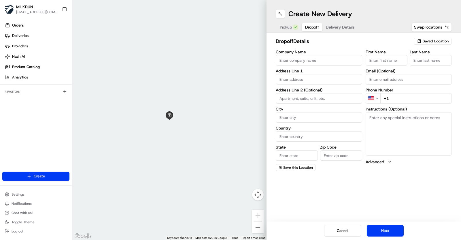
click at [435, 195] on div "Create New Delivery Pickup Dropoff Delivery Details Swap locations dropoff Deta…" at bounding box center [364, 120] width 194 height 240
click at [293, 80] on input "text" at bounding box center [319, 79] width 86 height 10
paste input "70 Rippon Ave"
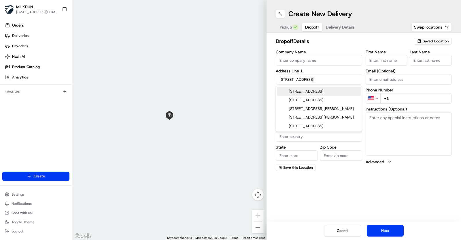
click at [341, 92] on div "70 Rippon Avenue, Dundas NSW, Australia" at bounding box center [319, 91] width 84 height 9
type input "70 Rippon Ave, Dundas NSW 2117, Australia"
type input "Dundas"
type input "Australia"
type input "NSW"
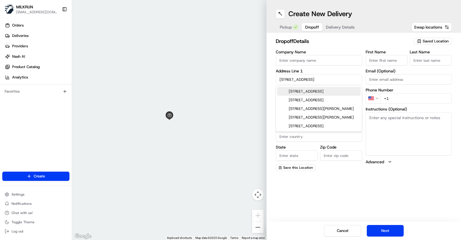
type input "2117"
type input "70 Rippon Avenue"
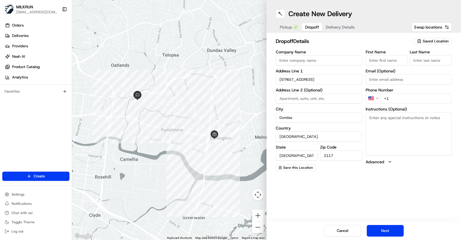
drag, startPoint x: 384, startPoint y: 62, endPoint x: 394, endPoint y: 60, distance: 9.9
click at [384, 62] on input "First Name" at bounding box center [387, 60] width 42 height 10
paste input "Rebekah"
type input "Rebekah"
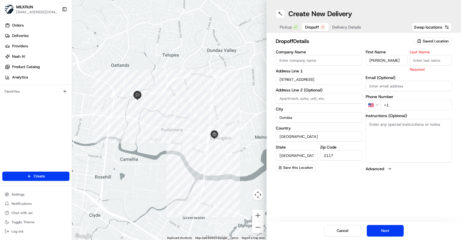
click at [425, 58] on input "Last Name" at bounding box center [431, 60] width 42 height 10
paste input "Antognelli"
type input "Antognelli"
click at [389, 84] on div "First Name Rebekah Last Name Antognelli Required Email (Optional) Phone Number …" at bounding box center [409, 111] width 86 height 122
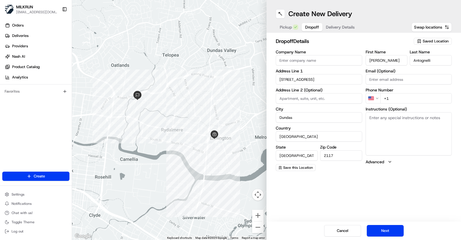
click at [392, 94] on input "+1" at bounding box center [416, 98] width 72 height 10
drag, startPoint x: 392, startPoint y: 98, endPoint x: 383, endPoint y: 98, distance: 9.2
click at [383, 98] on input "+1" at bounding box center [416, 98] width 72 height 10
paste input "61 430 287 86"
type input "+61 430 287 861"
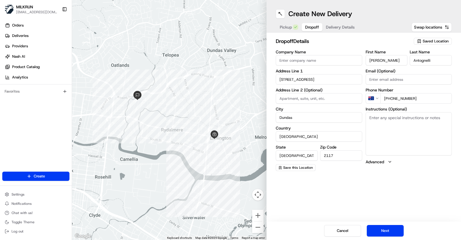
click at [391, 196] on div "Create New Delivery Pickup Dropoff Delivery Details Swap locations dropoff Deta…" at bounding box center [364, 120] width 194 height 240
click at [399, 144] on textarea "Instructions (Optional)" at bounding box center [409, 133] width 86 height 43
paste textarea "MILKRUN order for [STREET_ADDRESS]"
type textarea "MILKRUN order for [STREET_ADDRESS]"
click at [339, 28] on span "Delivery Details" at bounding box center [340, 27] width 29 height 6
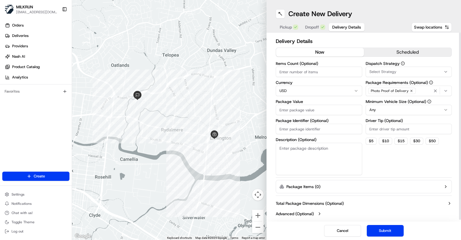
click at [311, 73] on input "Items Count (Optional)" at bounding box center [319, 72] width 86 height 10
paste input "5"
type input "5"
click at [304, 88] on html "MILKRUN vconcepcion@woolworths.com.au Toggle Sidebar Orders Deliveries Provider…" at bounding box center [230, 120] width 461 height 240
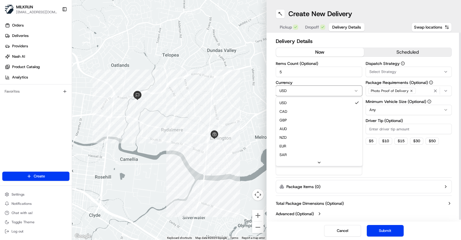
click at [298, 93] on html "MILKRUN vconcepcion@woolworths.com.au Toggle Sidebar Orders Deliveries Provider…" at bounding box center [230, 120] width 461 height 240
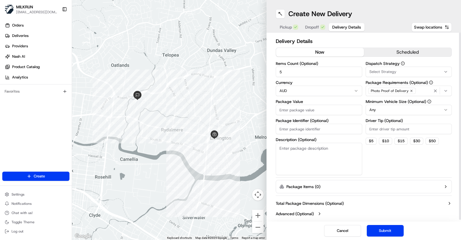
click at [312, 107] on input "Package Value" at bounding box center [319, 110] width 86 height 10
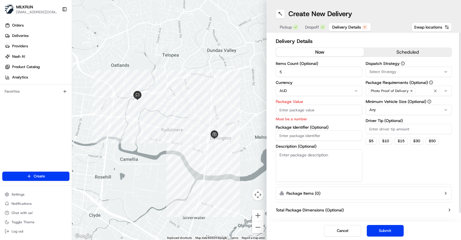
click at [282, 113] on input "Package Value" at bounding box center [319, 110] width 86 height 10
paste input "38.75"
type input "38.75"
click at [302, 135] on div "Items Count (Optional) 5 Currency AUD Package Value 38.75 Must be a number Pack…" at bounding box center [319, 121] width 86 height 120
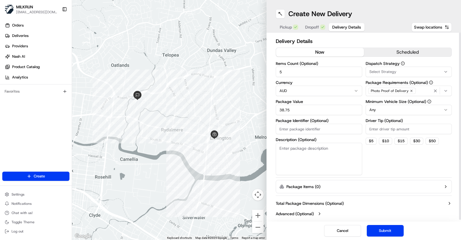
click at [285, 130] on input "Package Identifier (Optional)" at bounding box center [319, 129] width 86 height 10
paste input "4e8a10ff-c226-44f6-ac7e-f97f01426039_copy"
type input "4e8a10ff-c226-44f6-ac7e-f97f01426039_copy"
click at [290, 156] on textarea "Description (Optional)" at bounding box center [319, 159] width 86 height 32
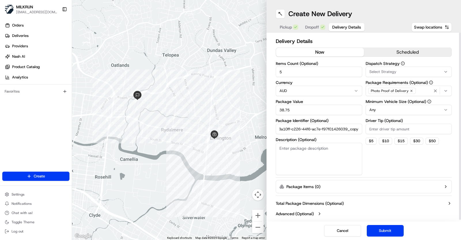
scroll to position [0, 0]
click at [305, 150] on textarea "Description (Optional)" at bounding box center [319, 159] width 86 height 32
paste textarea "N/A"
type textarea "N/A"
click at [442, 110] on html "MILKRUN vconcepcion@woolworths.com.au Toggle Sidebar Orders Deliveries Provider…" at bounding box center [230, 120] width 461 height 240
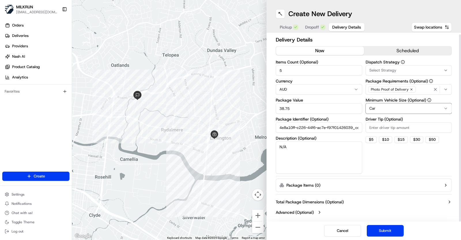
scroll to position [2, 0]
click at [436, 184] on button "Package Items ( 0 )" at bounding box center [364, 184] width 176 height 13
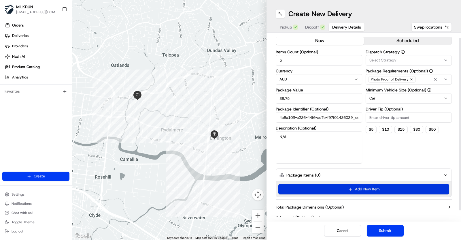
scroll to position [17, 0]
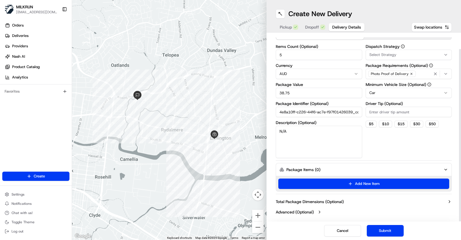
click at [382, 234] on button "Submit" at bounding box center [385, 231] width 37 height 12
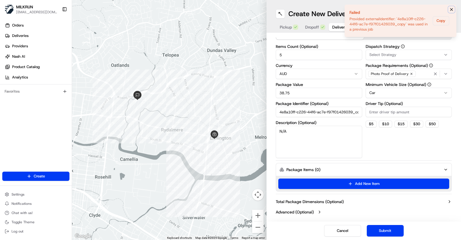
drag, startPoint x: 452, startPoint y: 8, endPoint x: 443, endPoint y: 0, distance: 12.3
click at [452, 8] on icon "Notifications (F8)" at bounding box center [451, 9] width 5 height 5
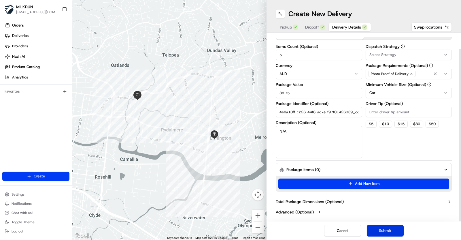
click at [377, 230] on button "Submit" at bounding box center [385, 231] width 37 height 12
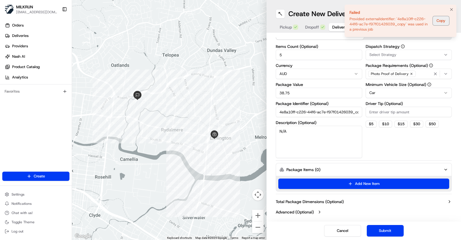
click at [441, 20] on button "Copy" at bounding box center [441, 20] width 16 height 9
click at [441, 21] on button "Copy" at bounding box center [441, 20] width 16 height 9
drag, startPoint x: 398, startPoint y: 18, endPoint x: 401, endPoint y: 21, distance: 4.7
click at [401, 21] on div "Provided externalIdentifier: '4e8a10ff-c226-44f6-ac7e-f97f01426039_copy' was us…" at bounding box center [393, 24] width 81 height 16
click at [295, 114] on input "4e8a10ff-c226-44f6-ac7e-f97f01426039_copy" at bounding box center [319, 112] width 86 height 10
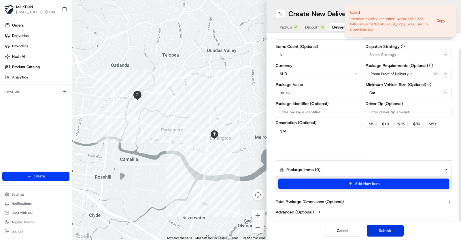
click at [384, 231] on button "Submit" at bounding box center [385, 231] width 37 height 12
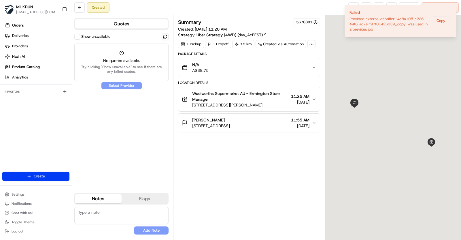
click at [218, 177] on div "Summary 5678381 Created: 23/08/2025 11:20 AM Strategy: Uber Strategy (4WD) (dss…" at bounding box center [249, 127] width 142 height 218
click at [452, 8] on icon "Notifications (F8)" at bounding box center [451, 9] width 5 height 5
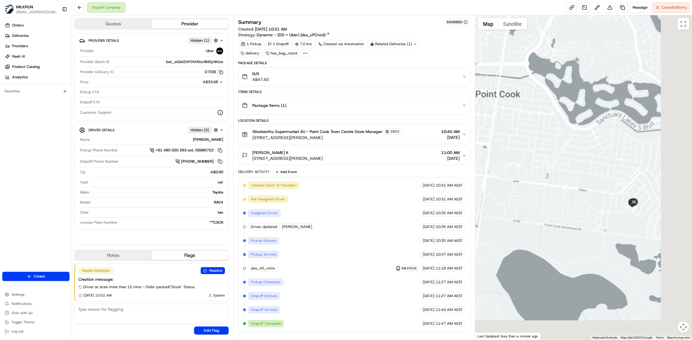
drag, startPoint x: 653, startPoint y: 244, endPoint x: 603, endPoint y: 212, distance: 59.2
click at [603, 212] on div at bounding box center [583, 177] width 217 height 325
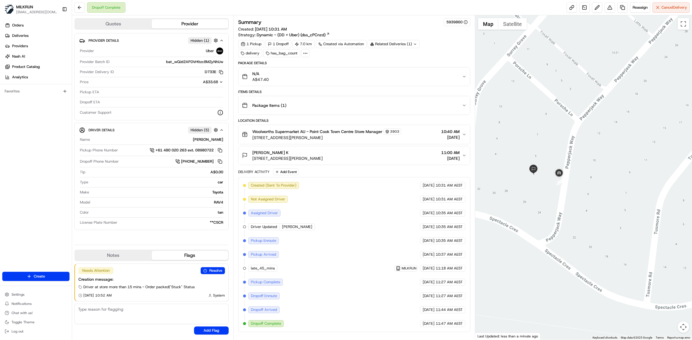
drag, startPoint x: 595, startPoint y: 169, endPoint x: 597, endPoint y: 275, distance: 106.6
click at [597, 275] on div at bounding box center [583, 177] width 217 height 325
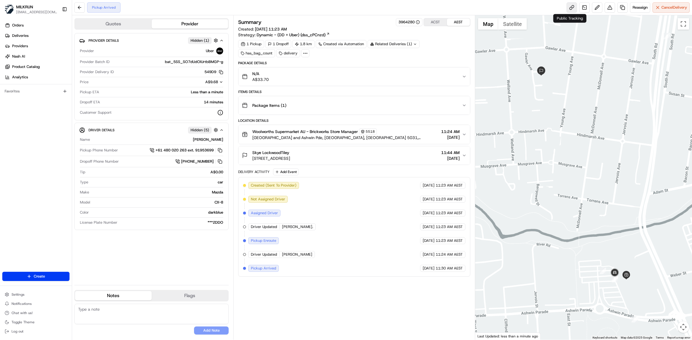
click at [570, 8] on link at bounding box center [571, 7] width 10 height 10
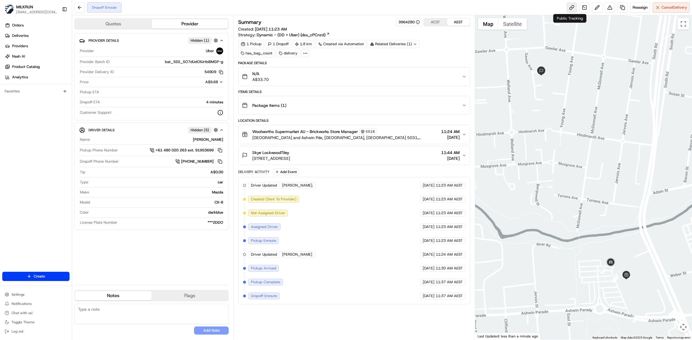
click at [571, 9] on link at bounding box center [571, 7] width 10 height 10
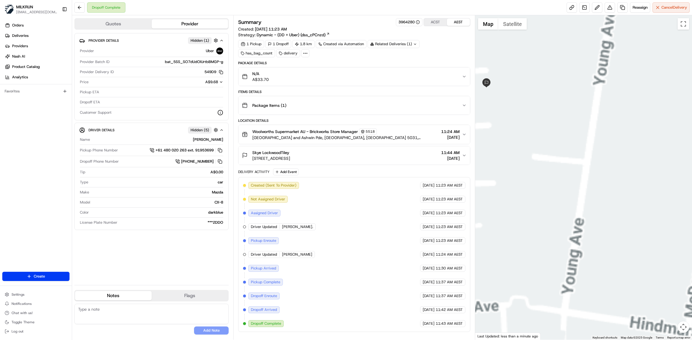
drag, startPoint x: 579, startPoint y: 144, endPoint x: 647, endPoint y: 261, distance: 135.5
click at [647, 261] on div at bounding box center [583, 177] width 217 height 325
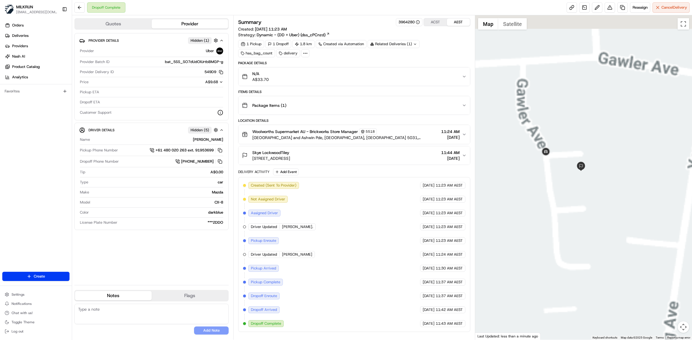
drag, startPoint x: 556, startPoint y: 117, endPoint x: 644, endPoint y: 200, distance: 120.7
click at [644, 200] on div at bounding box center [583, 177] width 217 height 325
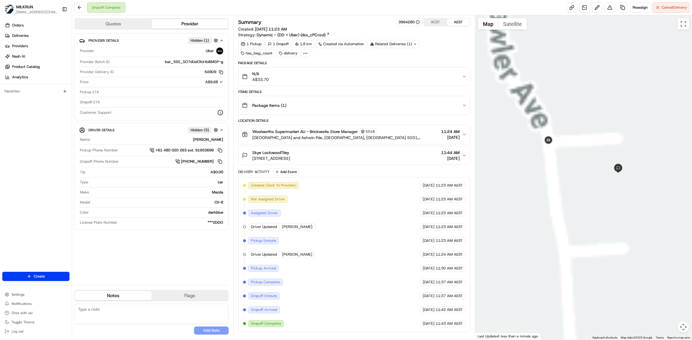
drag, startPoint x: 573, startPoint y: 170, endPoint x: 578, endPoint y: 196, distance: 26.2
click at [578, 196] on div at bounding box center [583, 177] width 217 height 325
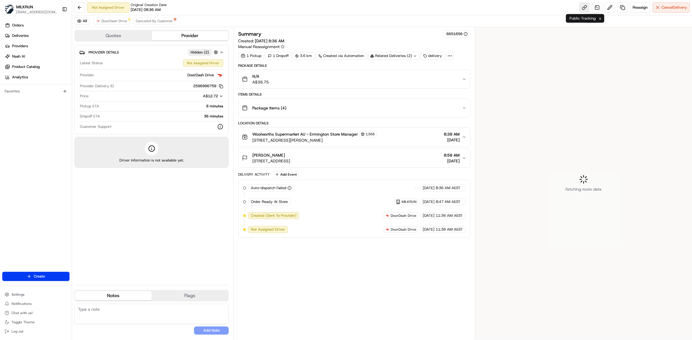
click at [461, 6] on link at bounding box center [584, 7] width 10 height 10
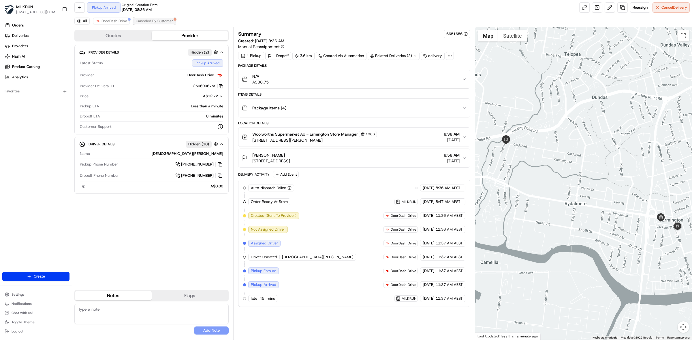
click at [146, 20] on span "Canceled By Customer" at bounding box center [154, 21] width 37 height 5
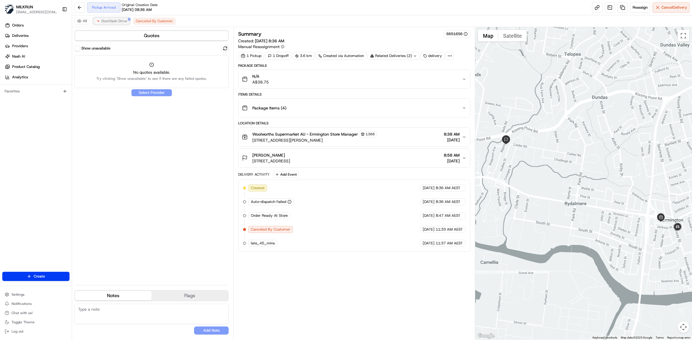
click at [114, 19] on span "DoorDash Drive" at bounding box center [114, 21] width 26 height 5
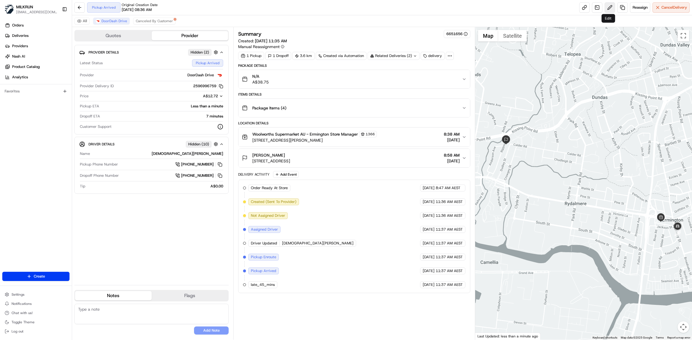
click at [461, 7] on button at bounding box center [609, 7] width 10 height 10
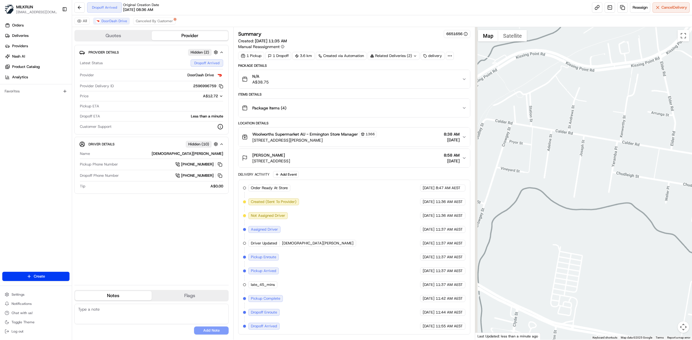
drag, startPoint x: 553, startPoint y: 166, endPoint x: 663, endPoint y: 197, distance: 114.0
click at [461, 197] on div at bounding box center [583, 183] width 217 height 313
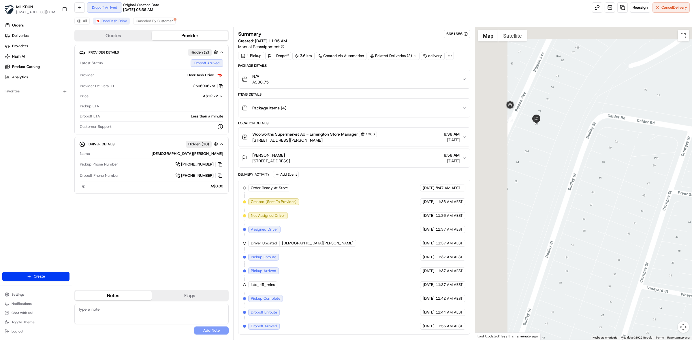
drag, startPoint x: 515, startPoint y: 153, endPoint x: 625, endPoint y: 227, distance: 132.7
click at [461, 239] on div at bounding box center [583, 183] width 217 height 313
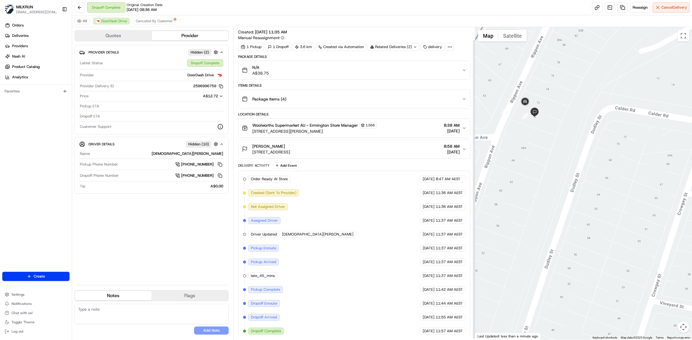
scroll to position [14, 0]
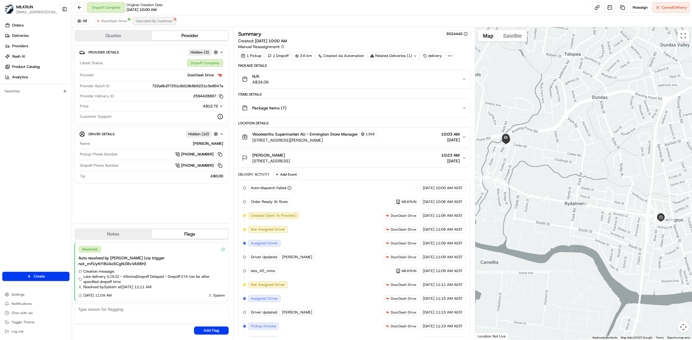
click at [143, 20] on span "Canceled By Customer" at bounding box center [154, 21] width 37 height 5
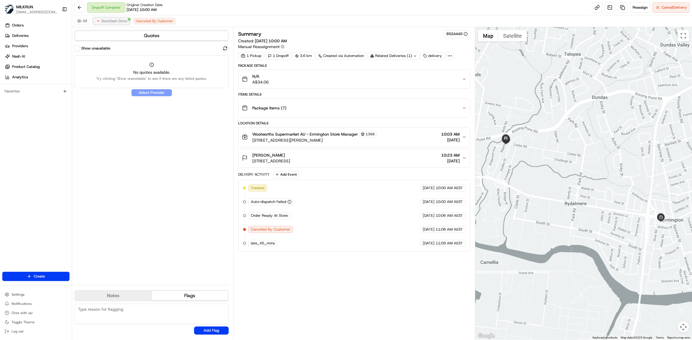
click at [116, 20] on span "DoorDash Drive" at bounding box center [114, 21] width 26 height 5
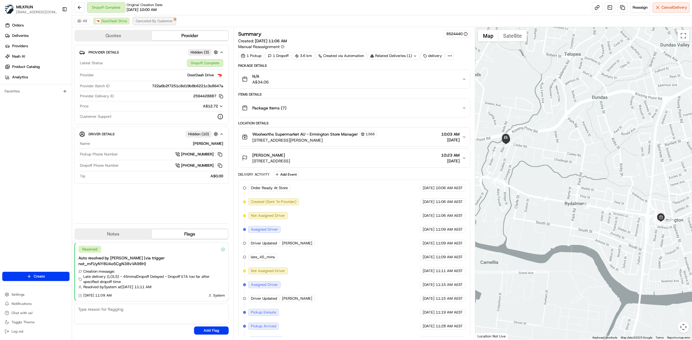
click at [151, 19] on span "Canceled By Customer" at bounding box center [154, 21] width 37 height 5
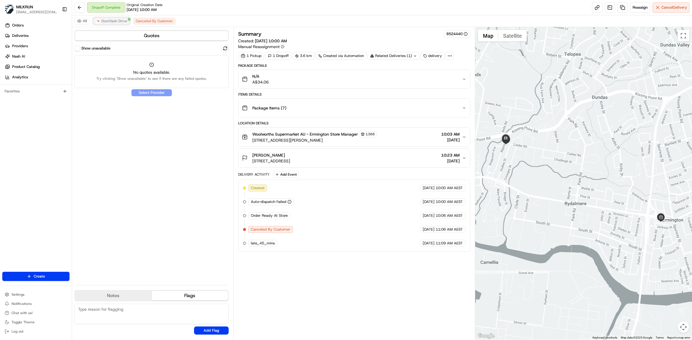
click at [119, 21] on span "DoorDash Drive" at bounding box center [114, 21] width 26 height 5
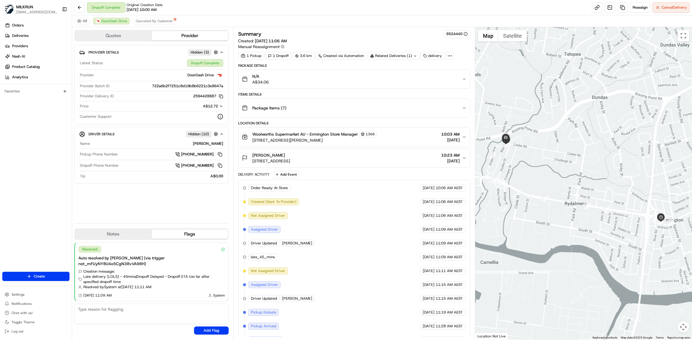
click at [122, 38] on button "Quotes" at bounding box center [113, 35] width 77 height 9
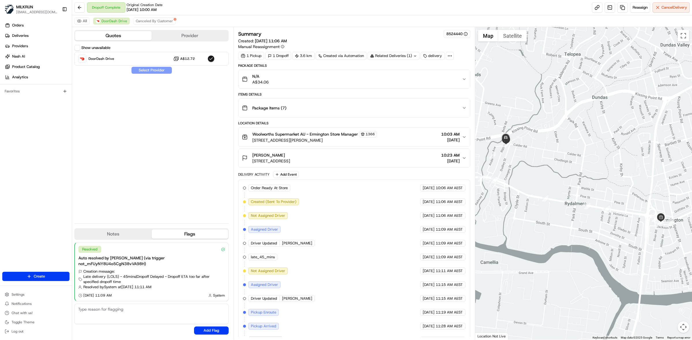
click at [160, 38] on button "Provider" at bounding box center [190, 35] width 77 height 9
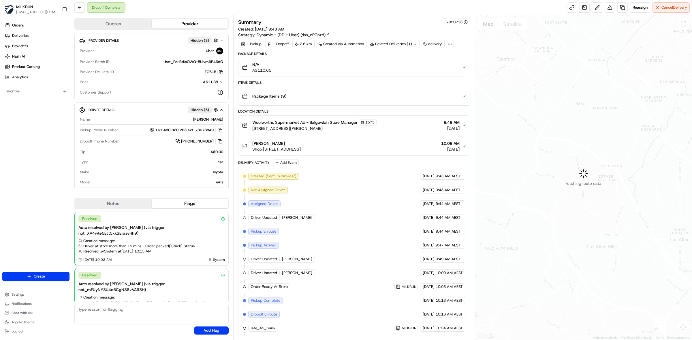
scroll to position [15, 0]
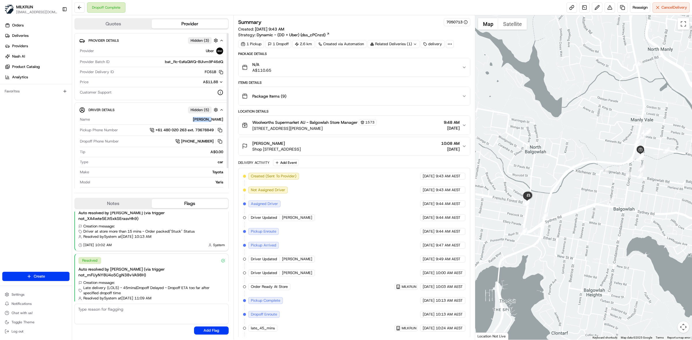
drag, startPoint x: 204, startPoint y: 122, endPoint x: 492, endPoint y: 28, distance: 303.1
click at [226, 119] on div "Provider Details Hidden ( 3 ) Provider Uber Provider Batch ID bat_Rc-EsKsQWQ-8U…" at bounding box center [151, 110] width 154 height 155
copy div "[PERSON_NAME] Pickup Phone Number +61 480 020 263 ext. 73678849 Dropoff Phone N…"
click at [197, 122] on div "To contact the driver directly, dial the number and enter the extension code To…" at bounding box center [185, 120] width 111 height 14
drag, startPoint x: 225, startPoint y: 120, endPoint x: 500, endPoint y: 1, distance: 299.9
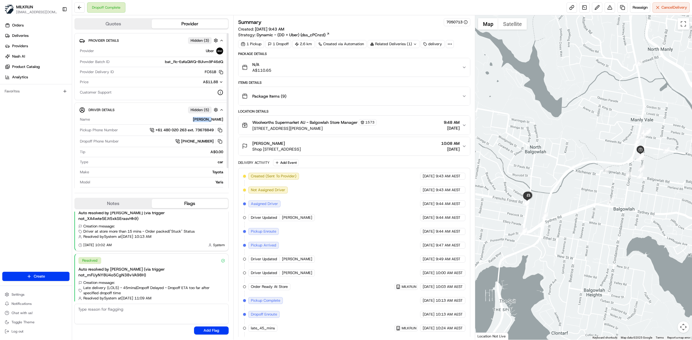
click at [207, 118] on div "Driver Details Hidden ( 5 ) Name [PERSON_NAME] Pickup Phone Number +61 480 020 …" at bounding box center [151, 156] width 154 height 107
copy div "[PERSON_NAME]"
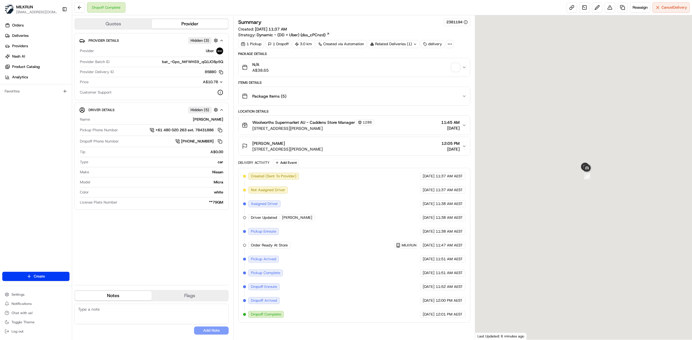
drag, startPoint x: 602, startPoint y: 225, endPoint x: 488, endPoint y: 316, distance: 144.8
click at [487, 317] on div at bounding box center [583, 177] width 217 height 325
drag, startPoint x: 597, startPoint y: 183, endPoint x: 532, endPoint y: 297, distance: 130.8
click at [519, 340] on html "MILKRUN [EMAIL_ADDRESS][DOMAIN_NAME] Toggle Sidebar Orders Deliveries Providers…" at bounding box center [346, 170] width 692 height 340
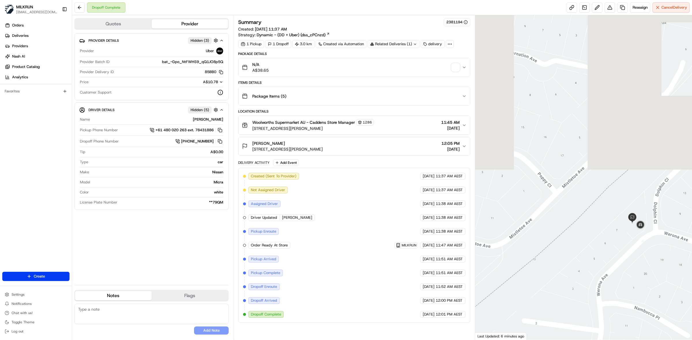
drag, startPoint x: 552, startPoint y: 265, endPoint x: 669, endPoint y: 261, distance: 117.3
click at [669, 261] on div at bounding box center [583, 177] width 217 height 325
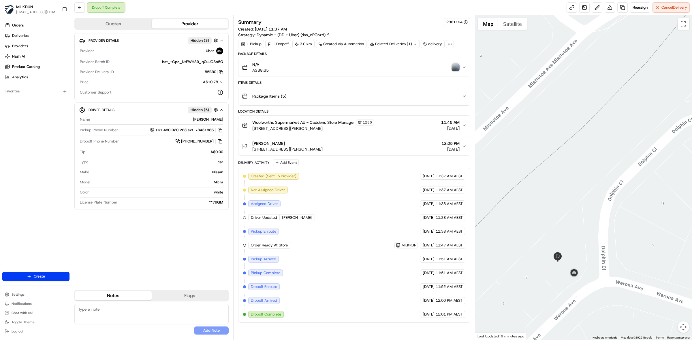
drag, startPoint x: 639, startPoint y: 219, endPoint x: 561, endPoint y: 284, distance: 101.7
click at [561, 284] on div at bounding box center [583, 177] width 217 height 325
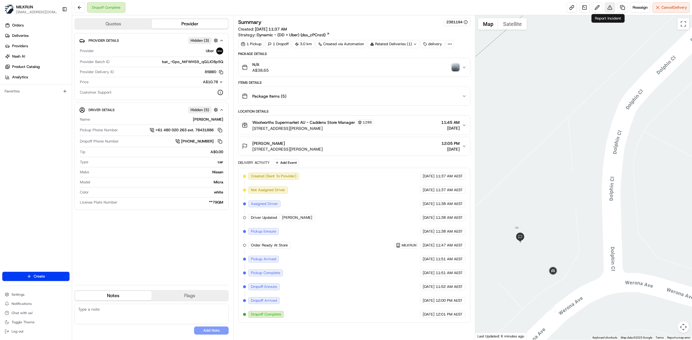
click at [607, 10] on button at bounding box center [609, 7] width 10 height 10
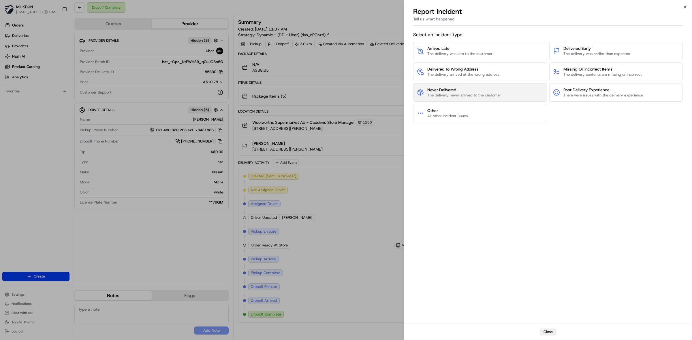
click at [483, 96] on span "The delivery never arrived to the customer" at bounding box center [464, 95] width 74 height 5
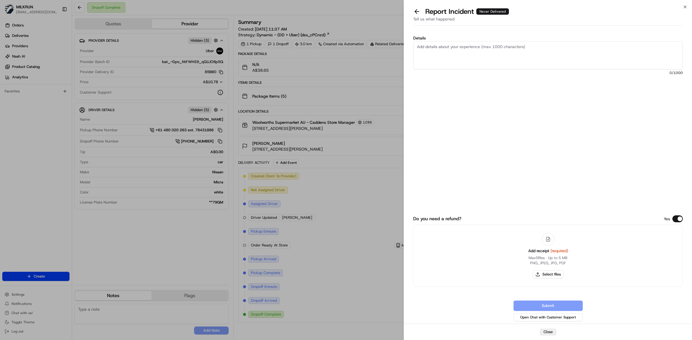
drag, startPoint x: 437, startPoint y: 55, endPoint x: 434, endPoint y: 51, distance: 5.0
click at [435, 52] on textarea "Details" at bounding box center [547, 55] width 269 height 28
click at [464, 46] on textarea "Order not received" at bounding box center [547, 55] width 269 height 28
type textarea "Order not received. No one from the household received the order. nothing left …"
click at [544, 270] on div "Add receipt (required) Max 5 files ∙ Up to 5 MB PNG, JPEG, JPG, PDF Select files" at bounding box center [547, 256] width 49 height 52
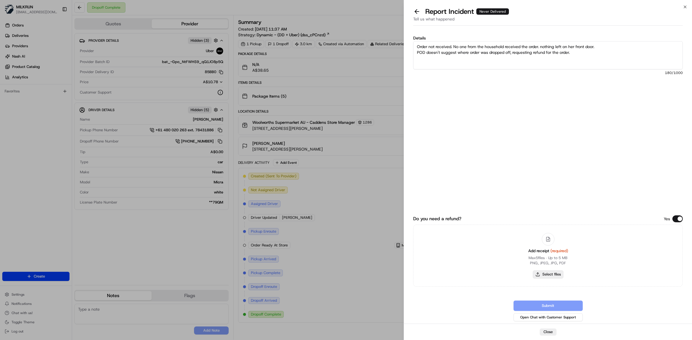
click at [543, 273] on button "Select files" at bounding box center [547, 275] width 31 height 8
type input "C:\fakepath\Screenshot 2025-08-23 122122.png"
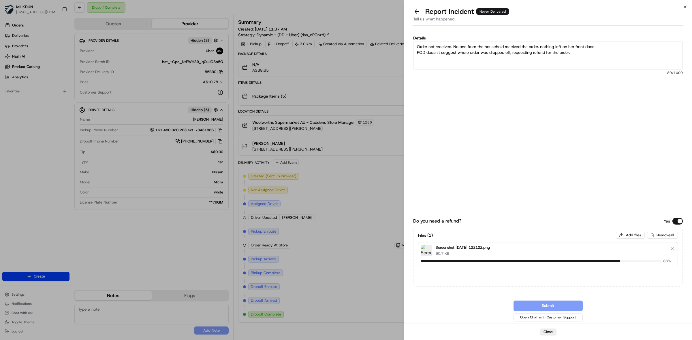
click at [578, 53] on textarea "Order not received. No one from the household received the order. nothing left …" at bounding box center [547, 55] width 269 height 28
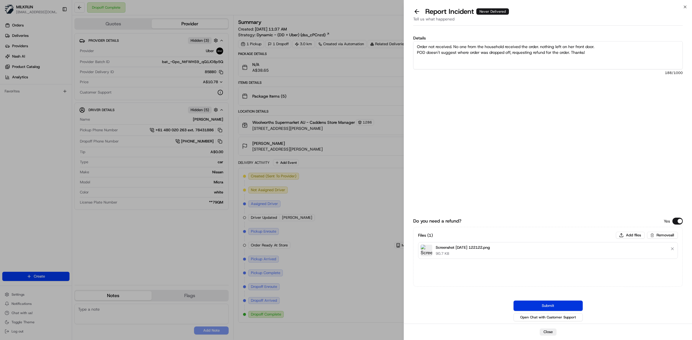
type textarea "Order not received. No one from the household received the order. nothing left …"
click at [537, 303] on button "Submit" at bounding box center [547, 306] width 69 height 10
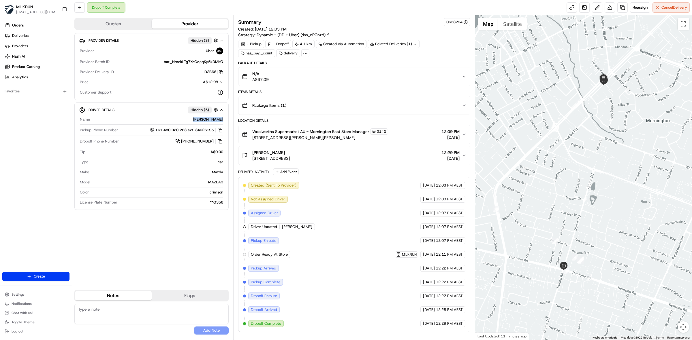
drag, startPoint x: 198, startPoint y: 119, endPoint x: 373, endPoint y: 3, distance: 210.2
click at [228, 120] on div "Driver Details Hidden ( 5 ) Name [PERSON_NAME] Pickup Phone Number +61 480 020 …" at bounding box center [151, 156] width 154 height 107
copy div "[PERSON_NAME]"
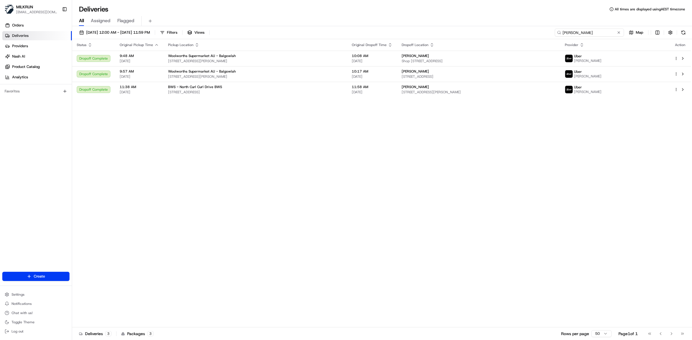
drag, startPoint x: 0, startPoint y: 0, endPoint x: 591, endPoint y: 31, distance: 591.8
click at [591, 29] on input "[PERSON_NAME]" at bounding box center [588, 33] width 69 height 8
click at [591, 31] on input "[PERSON_NAME]" at bounding box center [588, 33] width 69 height 8
paste input "PANAYIOTIS I"
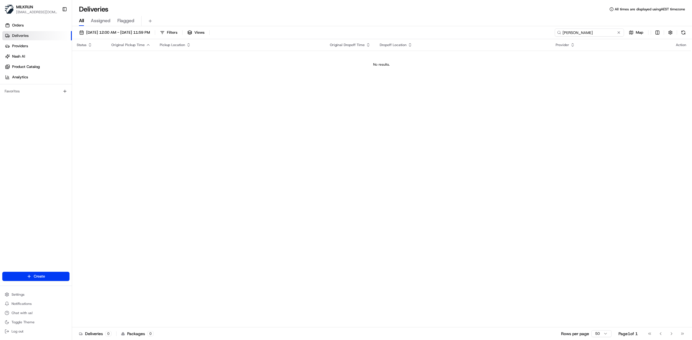
click at [573, 34] on input "[PERSON_NAME]" at bounding box center [588, 33] width 69 height 8
paste input "ABLO L"
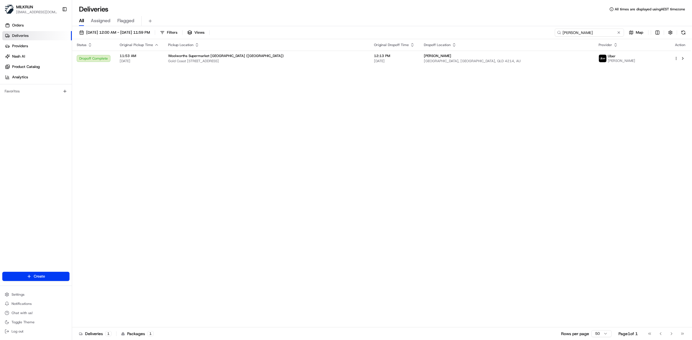
click at [574, 33] on input "[PERSON_NAME]" at bounding box center [588, 33] width 69 height 8
paste input "[PERSON_NAME]"
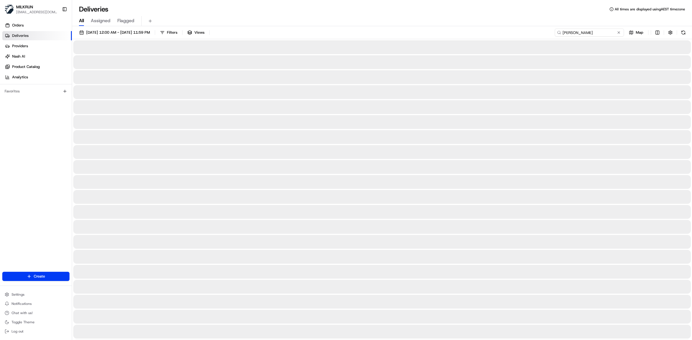
type input "[PERSON_NAME]"
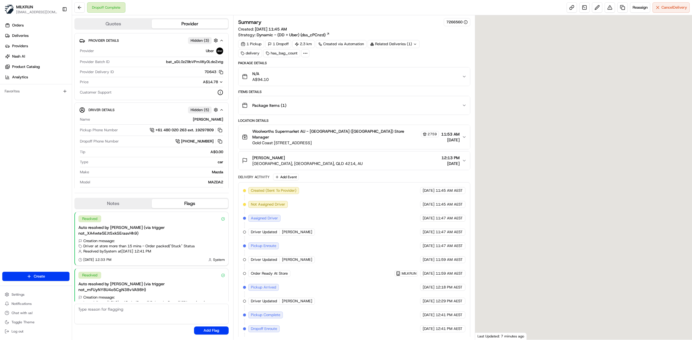
scroll to position [15, 0]
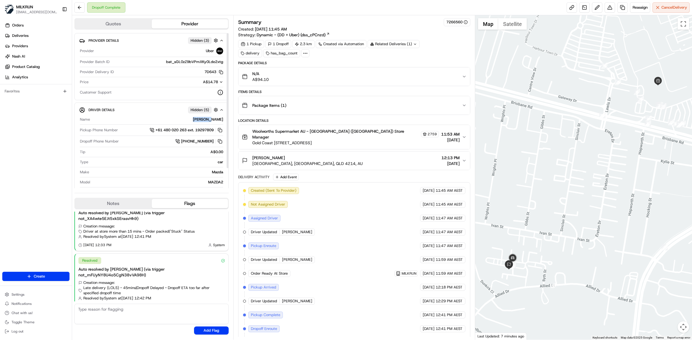
drag, startPoint x: 225, startPoint y: 120, endPoint x: 257, endPoint y: 77, distance: 52.7
click at [209, 117] on div "Driver Details Hidden ( 5 ) Name PABLO L. Pickup Phone Number +61 480 020 263 e…" at bounding box center [151, 156] width 154 height 107
copy div "ABLO L."
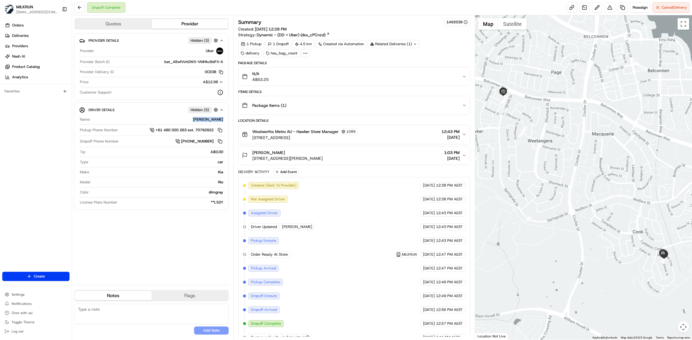
drag, startPoint x: 199, startPoint y: 122, endPoint x: 368, endPoint y: 8, distance: 203.9
click at [225, 122] on div "Driver Details Hidden ( 5 ) Name [PERSON_NAME] Pickup Phone Number +61 480 020 …" at bounding box center [151, 156] width 154 height 107
copy div "[PERSON_NAME]"
click at [362, 139] on div "Woolworths Metro AU - Hawker Store Manager [STREET_ADDRESS] 12:43 PM [DATE]" at bounding box center [352, 135] width 220 height 12
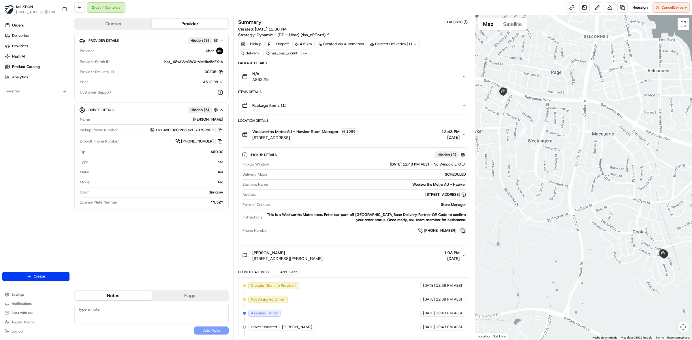
click at [461, 231] on button at bounding box center [462, 231] width 6 height 6
click at [462, 231] on button at bounding box center [462, 231] width 6 height 6
click at [623, 8] on link at bounding box center [622, 7] width 10 height 10
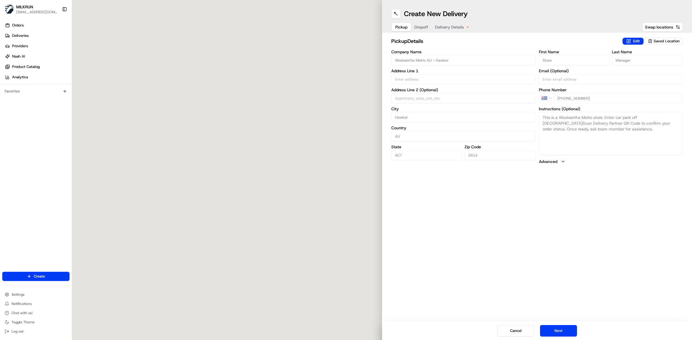
type input "1 Hawker Pl"
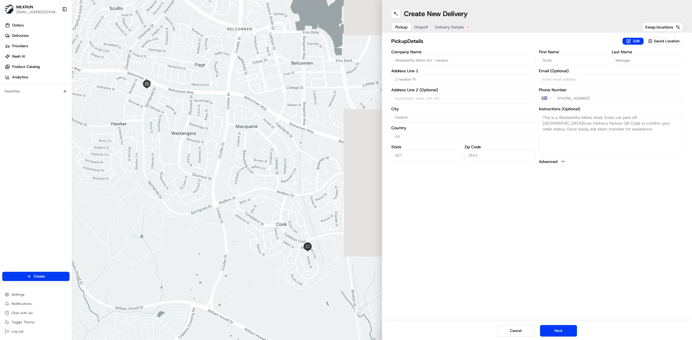
click at [451, 23] on button "Delivery Details" at bounding box center [452, 27] width 42 height 8
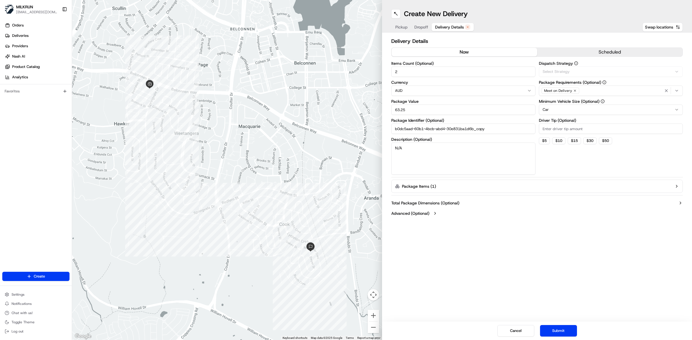
click at [469, 52] on button "now" at bounding box center [464, 52] width 146 height 9
click at [554, 332] on button "Submit" at bounding box center [558, 331] width 37 height 12
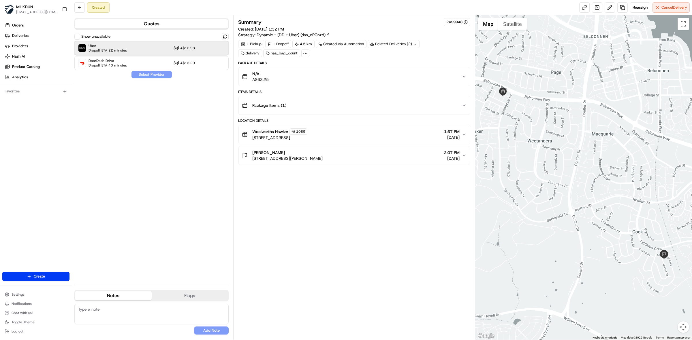
click at [127, 48] on div "Uber Dropoff ETA 22 minutes A$12.98" at bounding box center [151, 48] width 154 height 14
click at [158, 75] on button "Assign Provider" at bounding box center [151, 74] width 41 height 7
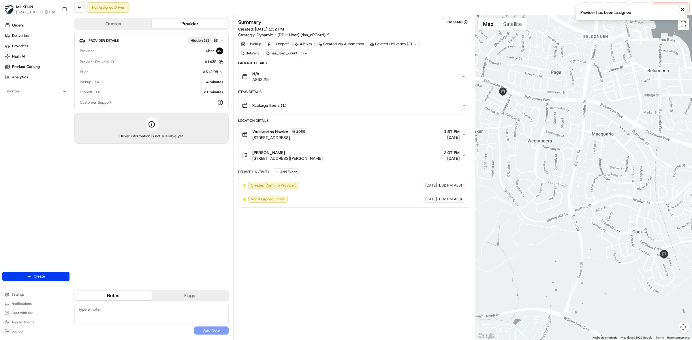
click at [683, 9] on icon "Notifications (F8)" at bounding box center [682, 9] width 5 height 5
click at [581, 7] on link at bounding box center [584, 7] width 10 height 10
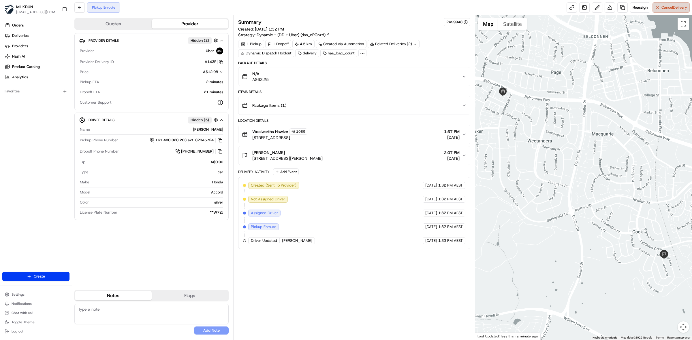
click at [667, 3] on button "Cancel Delivery" at bounding box center [670, 7] width 37 height 10
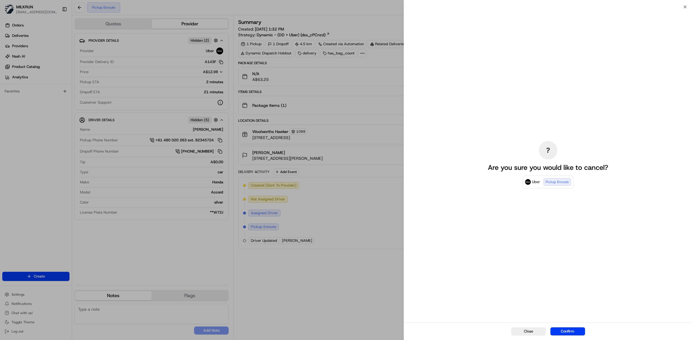
drag, startPoint x: 568, startPoint y: 332, endPoint x: 566, endPoint y: 324, distance: 8.3
click at [569, 332] on button "Confirm" at bounding box center [567, 332] width 35 height 8
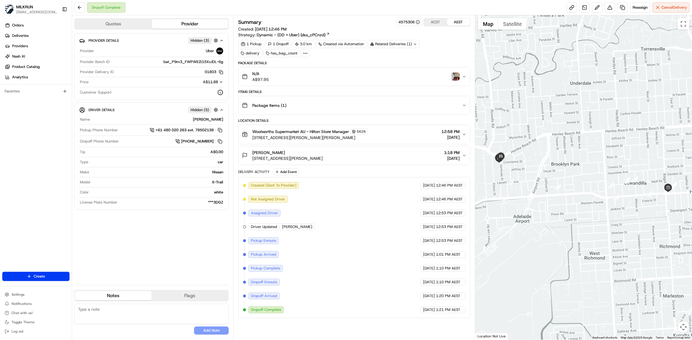
click at [391, 140] on div "Woolworths Supermarket AU - Hilton Store Manager [STREET_ADDRESS][PERSON_NAME][…" at bounding box center [352, 135] width 220 height 12
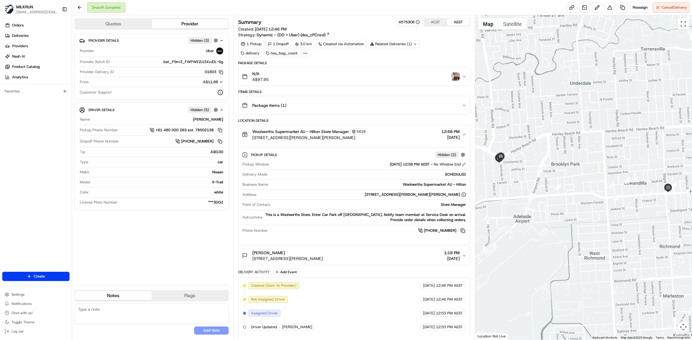
click at [462, 232] on button at bounding box center [462, 231] width 6 height 6
click at [459, 77] on div "N/A A$97.95" at bounding box center [352, 77] width 220 height 12
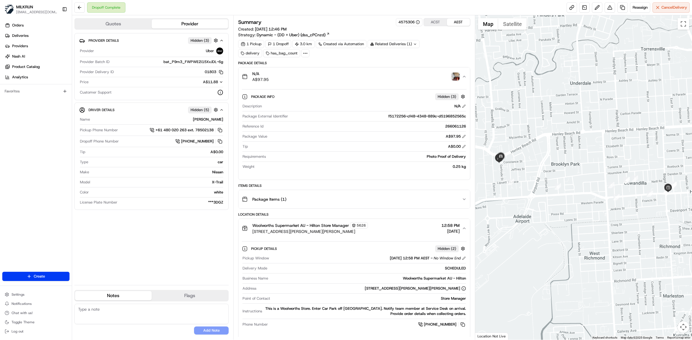
click at [454, 75] on img "button" at bounding box center [455, 77] width 8 height 8
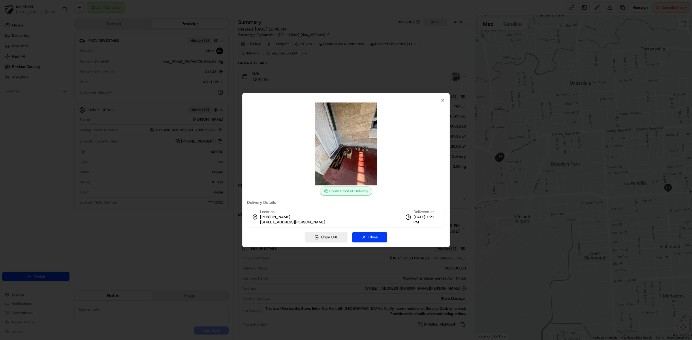
drag, startPoint x: 324, startPoint y: 241, endPoint x: 327, endPoint y: 229, distance: 12.0
click at [323, 238] on button "Copy URL" at bounding box center [326, 237] width 43 height 10
